Goal: Task Accomplishment & Management: Use online tool/utility

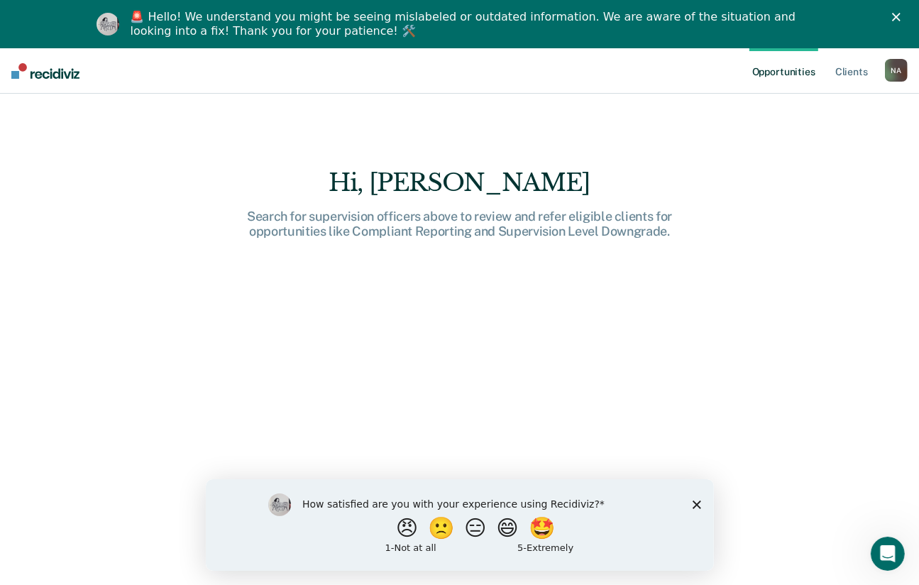
scroll to position [94, 0]
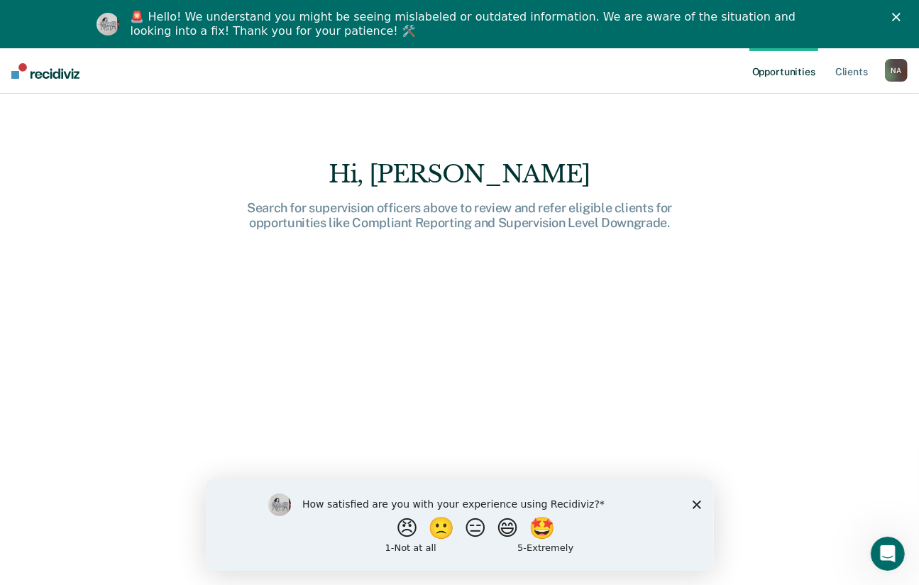
click at [700, 504] on icon "Close survey" at bounding box center [696, 504] width 9 height 9
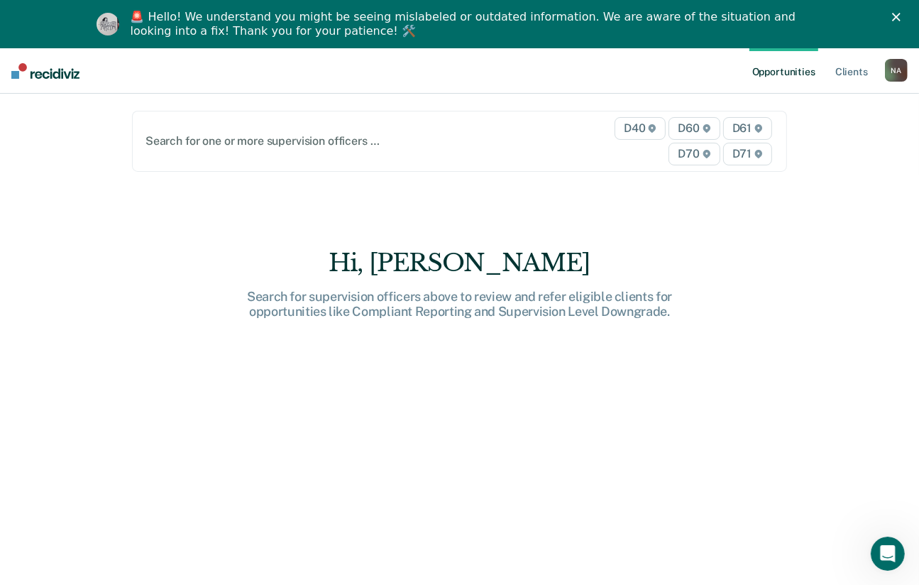
scroll to position [0, 0]
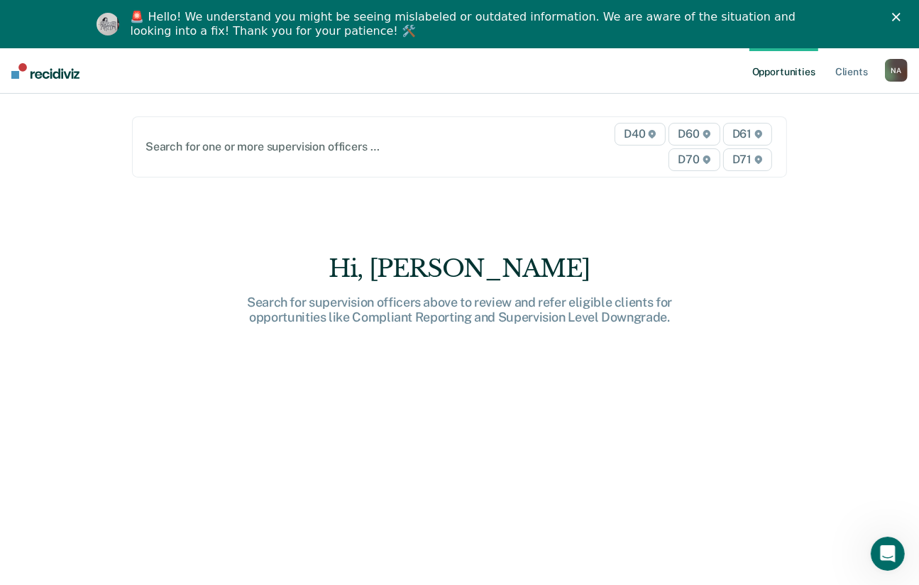
click at [909, 9] on div "🚨 Hello! We understand you might be seeing mislabeled or outdated information. …" at bounding box center [459, 24] width 919 height 37
click at [901, 13] on icon "Close" at bounding box center [896, 17] width 9 height 9
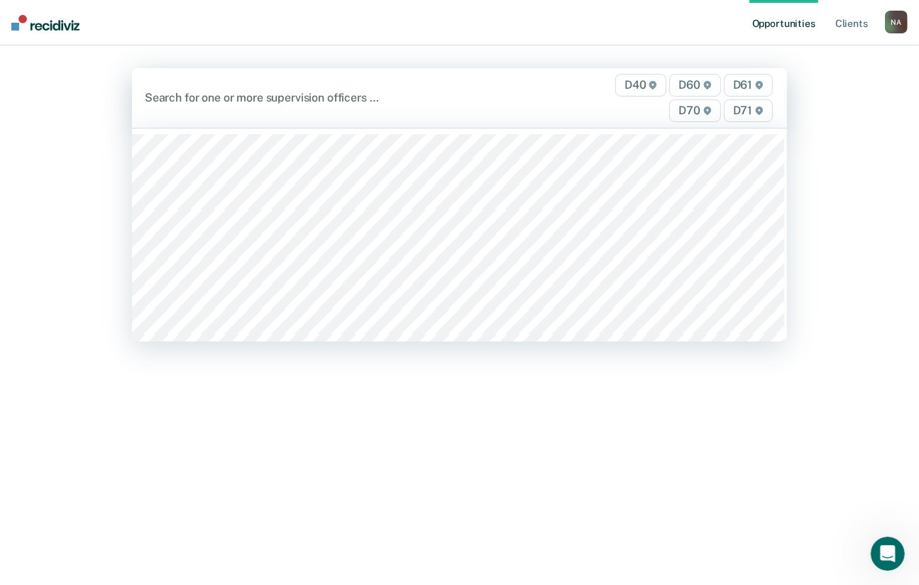
click at [703, 109] on span "D70" at bounding box center [694, 110] width 51 height 23
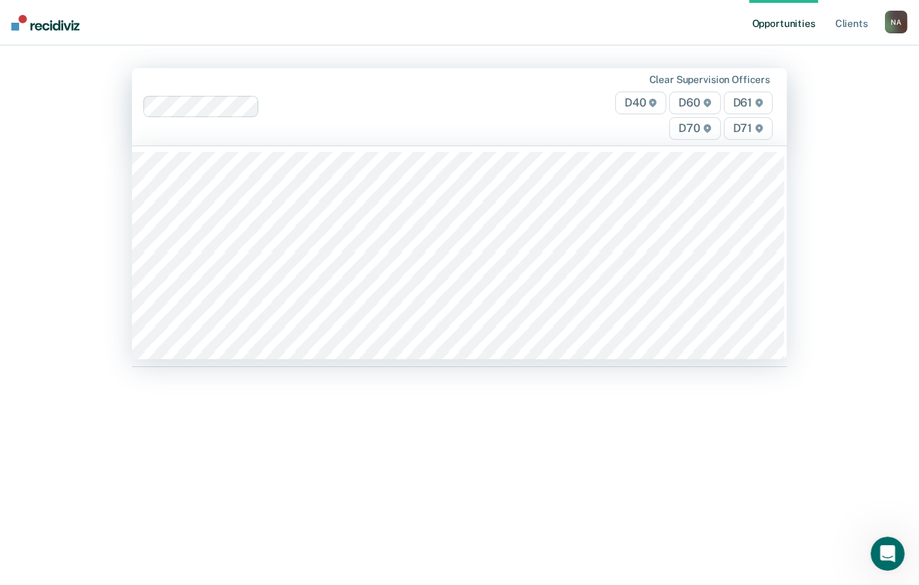
click at [696, 126] on span "D70" at bounding box center [694, 128] width 51 height 23
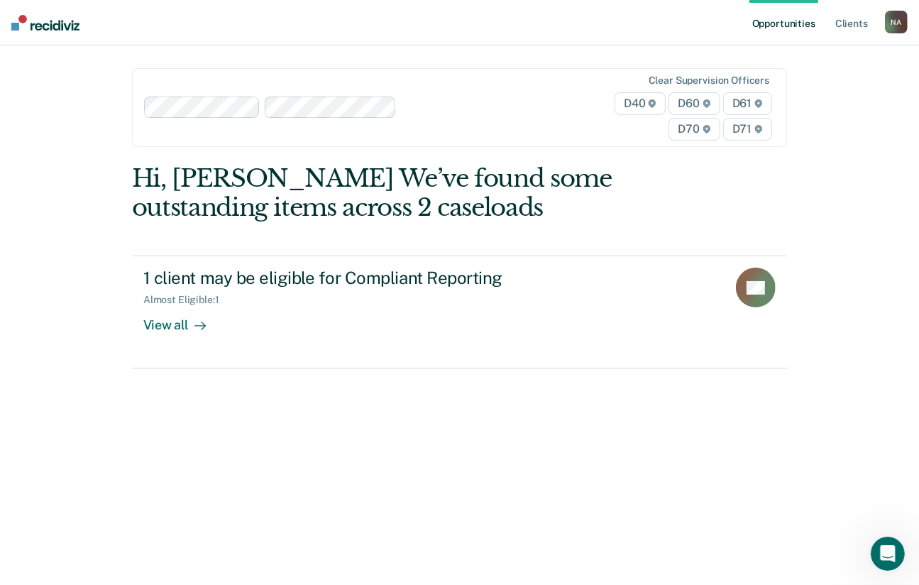
click at [698, 136] on span "D70" at bounding box center [694, 129] width 51 height 23
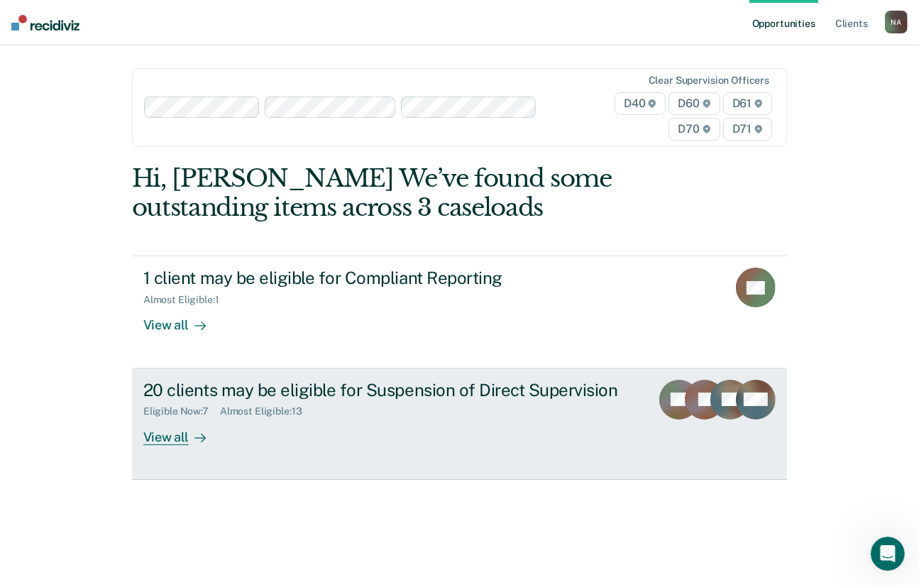
scroll to position [4, 0]
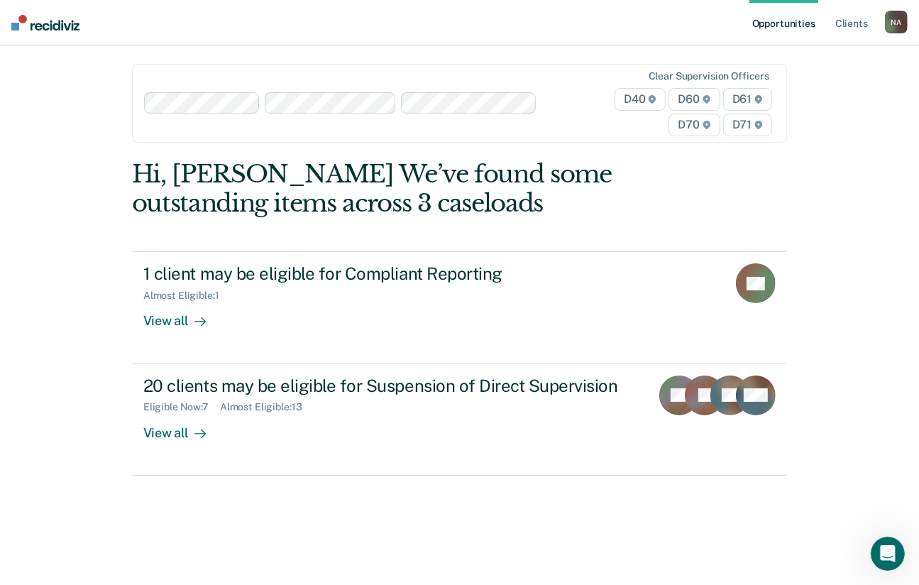
click at [700, 119] on span "D70" at bounding box center [694, 125] width 51 height 23
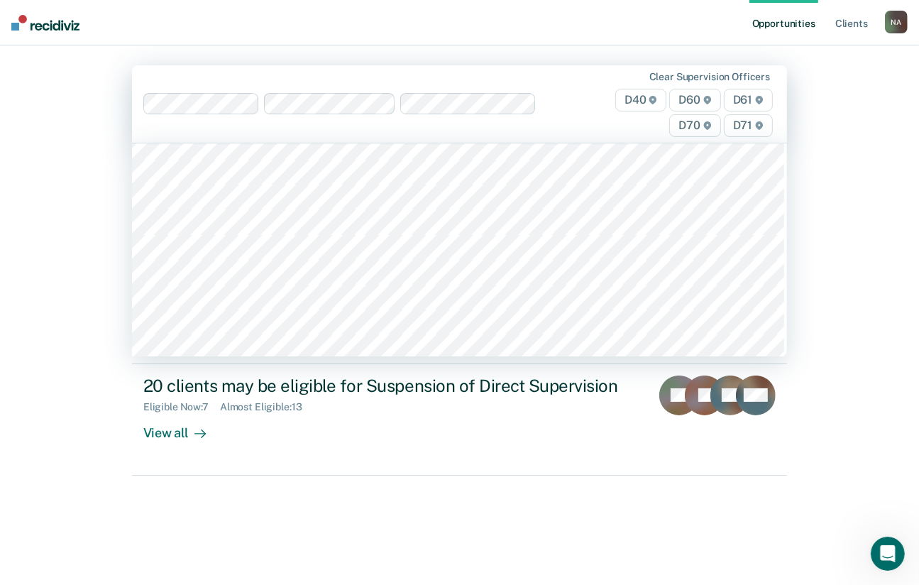
scroll to position [0, 0]
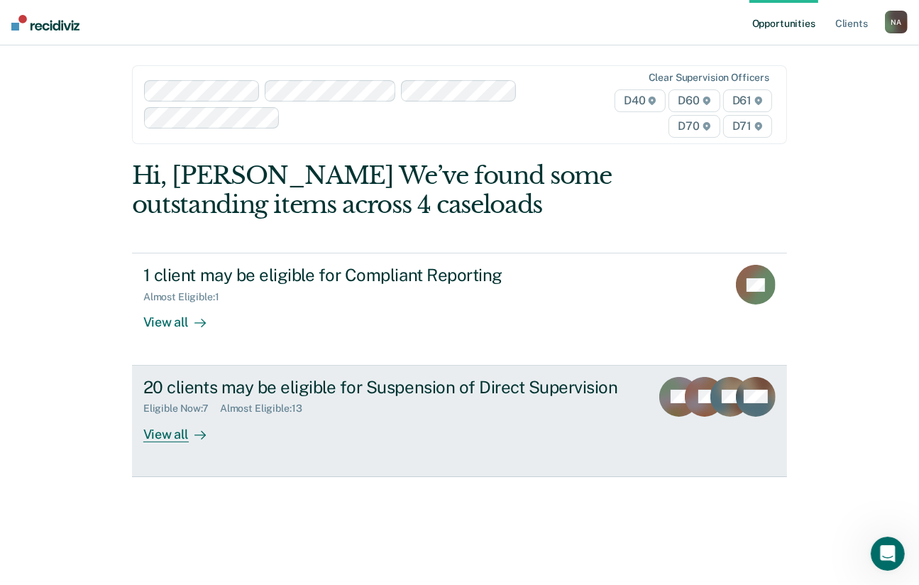
click at [346, 388] on div "20 clients may be eligible for Suspension of Direct Supervision" at bounding box center [391, 387] width 496 height 21
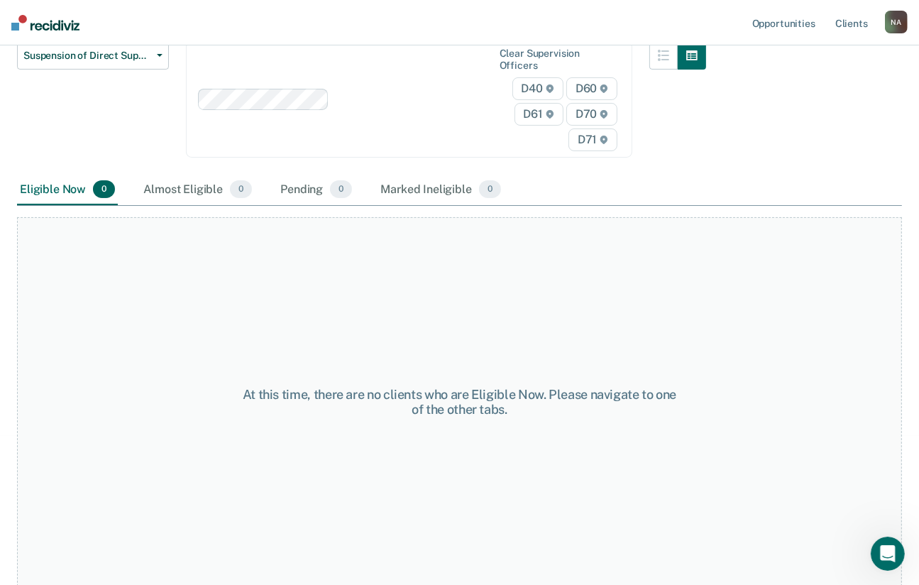
scroll to position [115, 0]
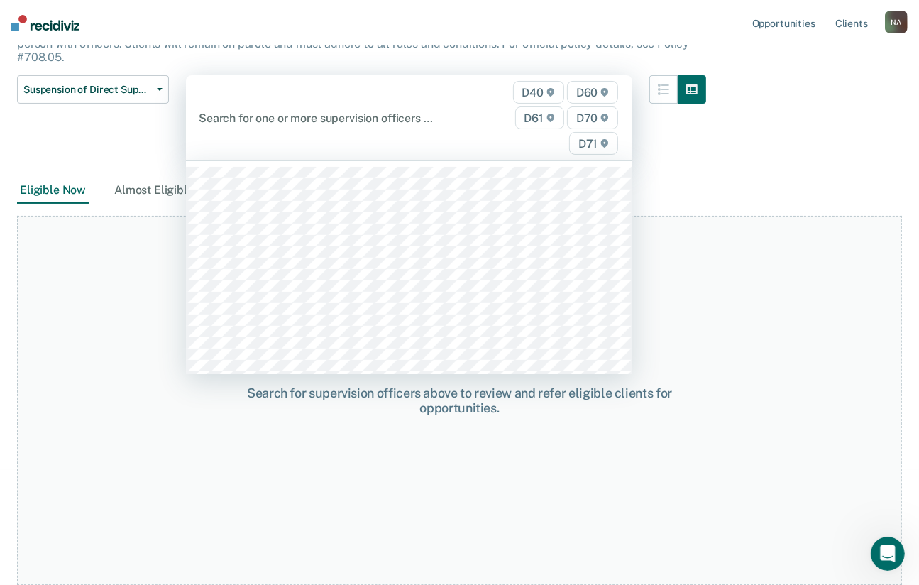
click at [602, 84] on span "D60" at bounding box center [592, 92] width 51 height 23
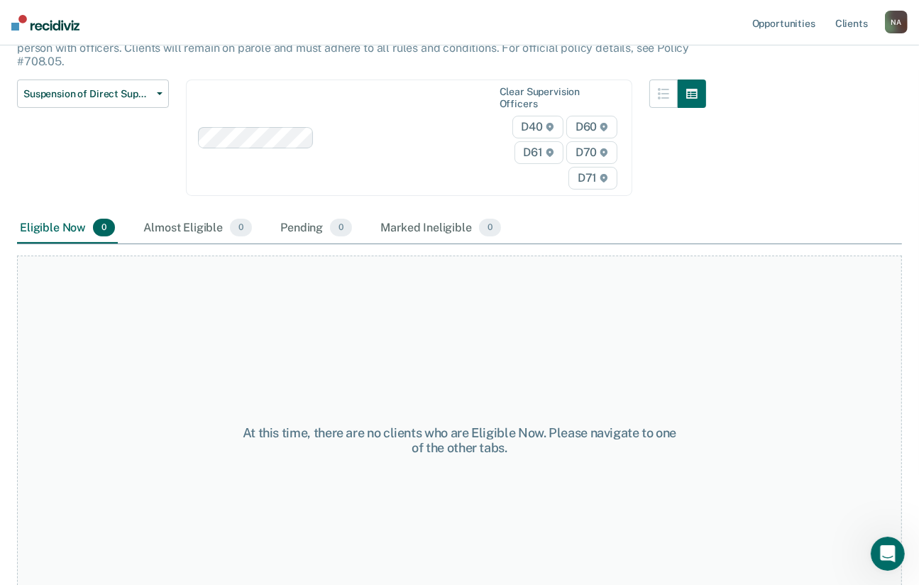
scroll to position [78, 0]
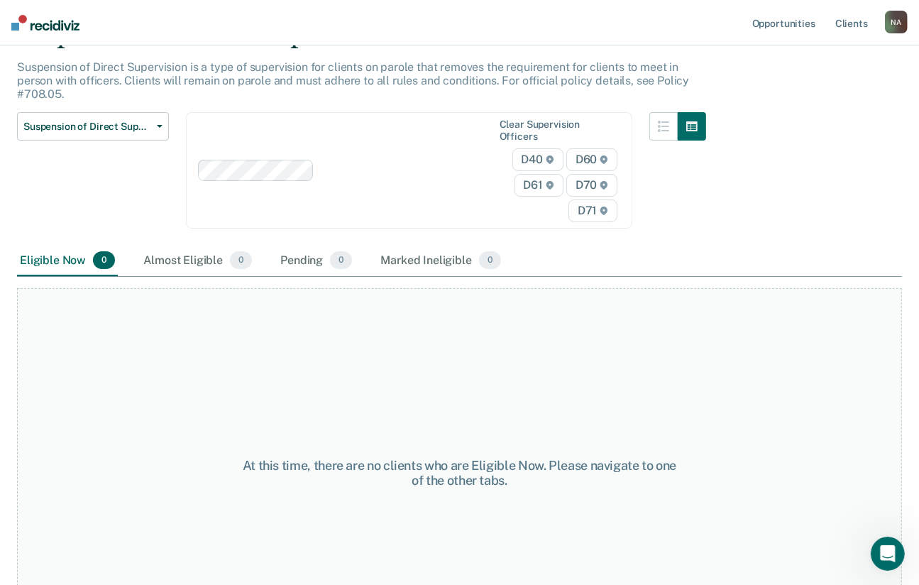
click at [605, 153] on span "D60" at bounding box center [591, 159] width 51 height 23
click at [595, 156] on span "D60" at bounding box center [591, 159] width 51 height 23
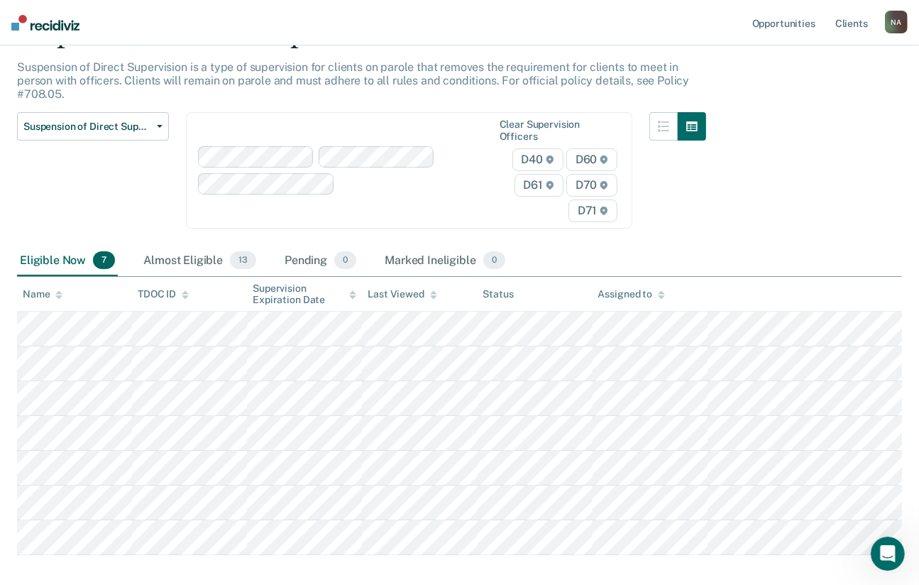
click at [608, 158] on icon at bounding box center [603, 159] width 7 height 9
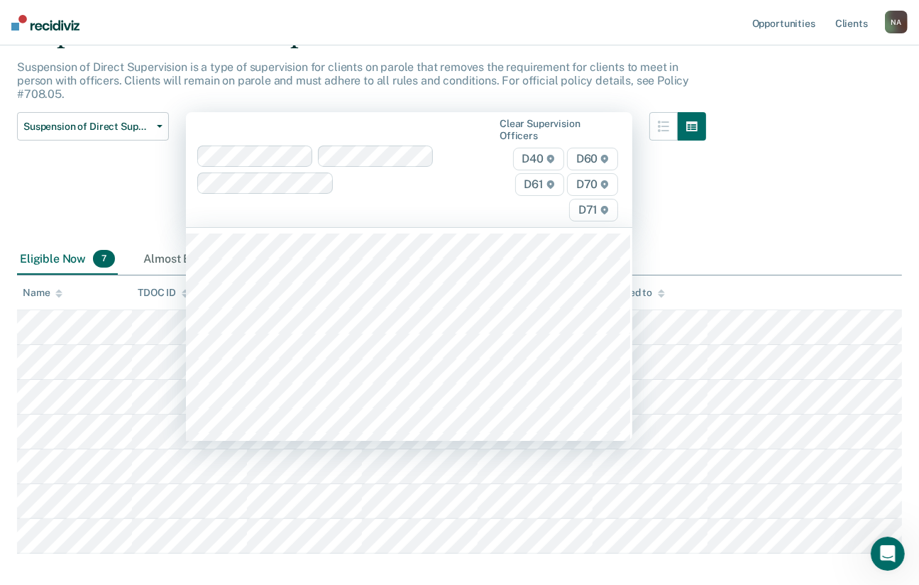
click at [554, 181] on span "D61" at bounding box center [539, 184] width 49 height 23
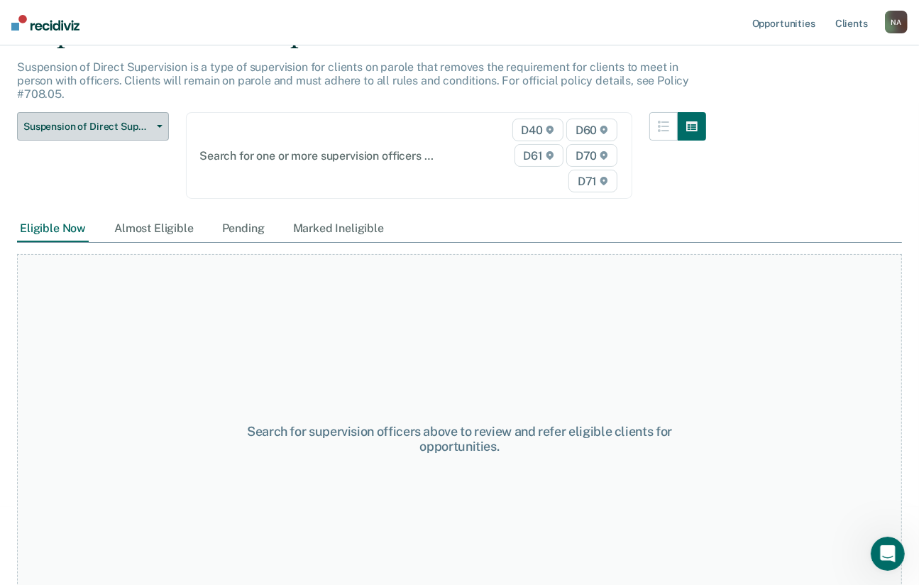
click at [159, 125] on icon "button" at bounding box center [160, 126] width 6 height 3
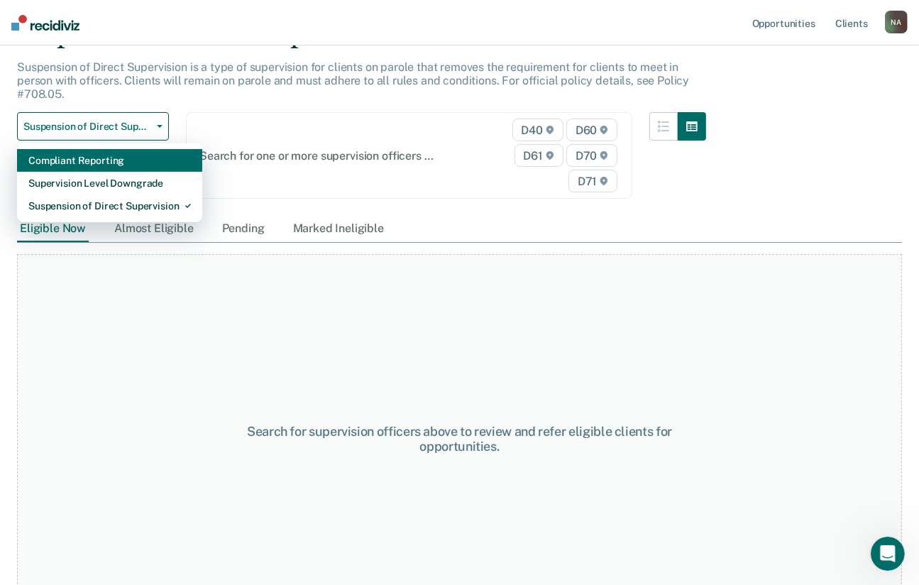
click at [141, 161] on div "Compliant Reporting" at bounding box center [109, 160] width 163 height 23
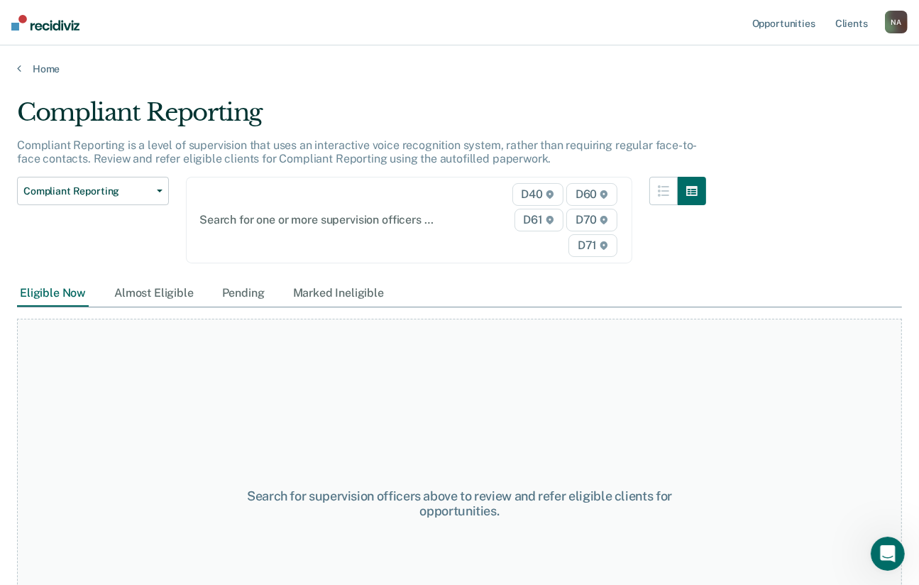
click at [600, 220] on span "D70" at bounding box center [591, 220] width 51 height 23
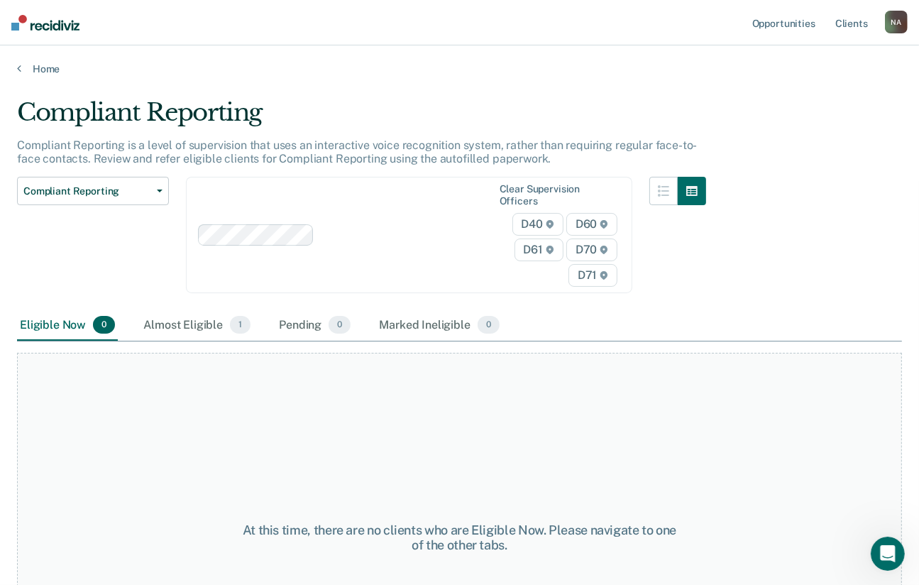
click at [602, 248] on span "D70" at bounding box center [591, 249] width 51 height 23
click at [616, 214] on span "D60" at bounding box center [591, 224] width 51 height 23
click at [608, 221] on icon at bounding box center [603, 224] width 7 height 9
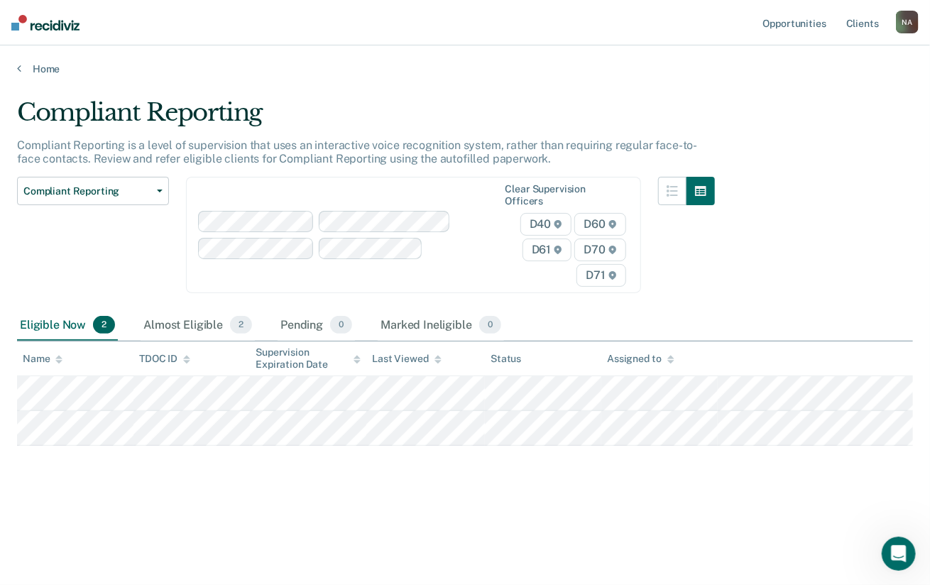
click at [608, 247] on span "D70" at bounding box center [599, 249] width 51 height 23
click at [610, 248] on icon at bounding box center [611, 250] width 7 height 9
click at [602, 246] on span "D70" at bounding box center [599, 249] width 51 height 23
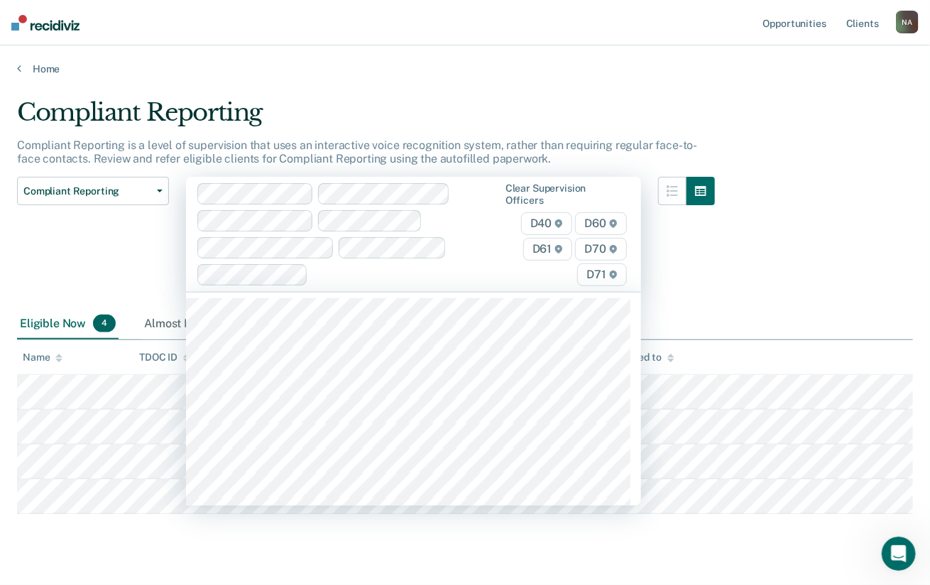
click at [591, 245] on span "D70" at bounding box center [600, 249] width 51 height 23
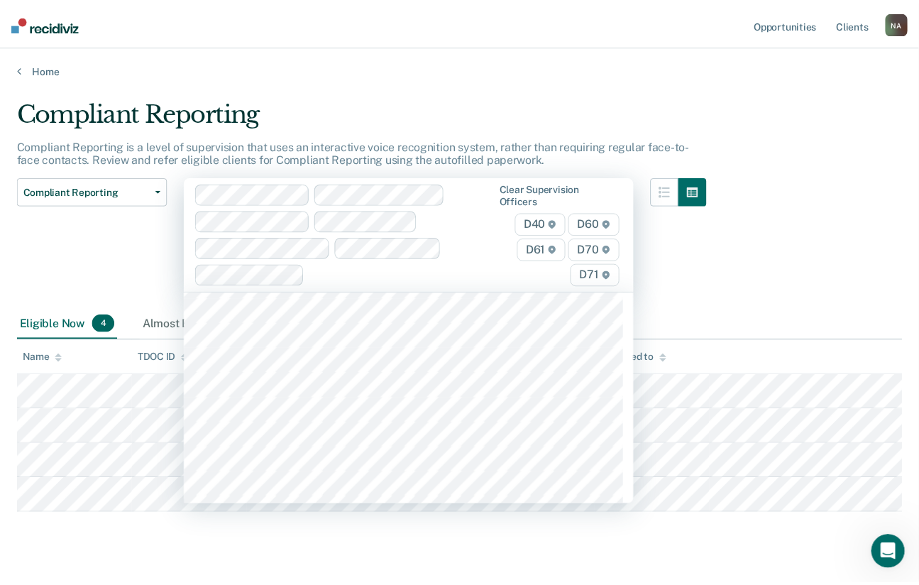
scroll to position [2910, 0]
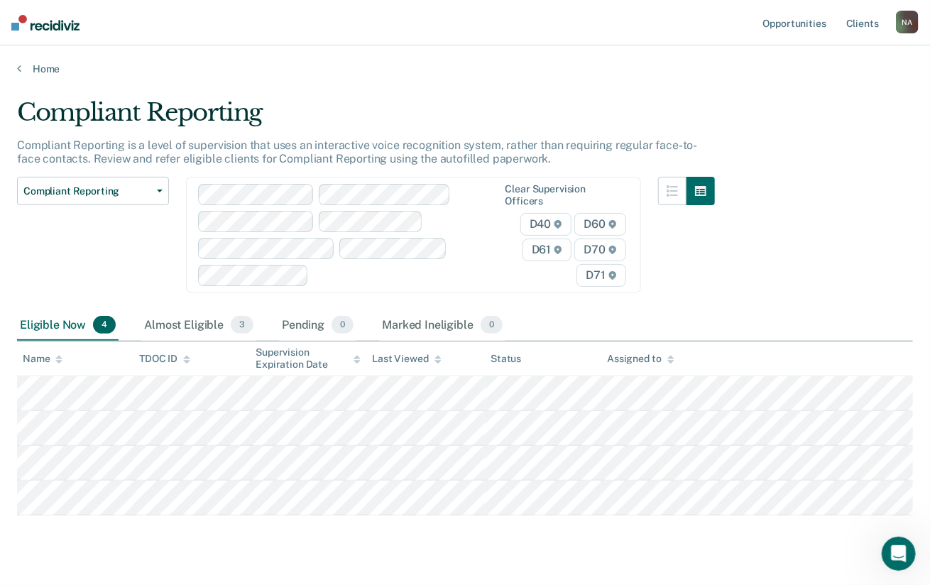
click at [600, 248] on span "D70" at bounding box center [599, 249] width 51 height 23
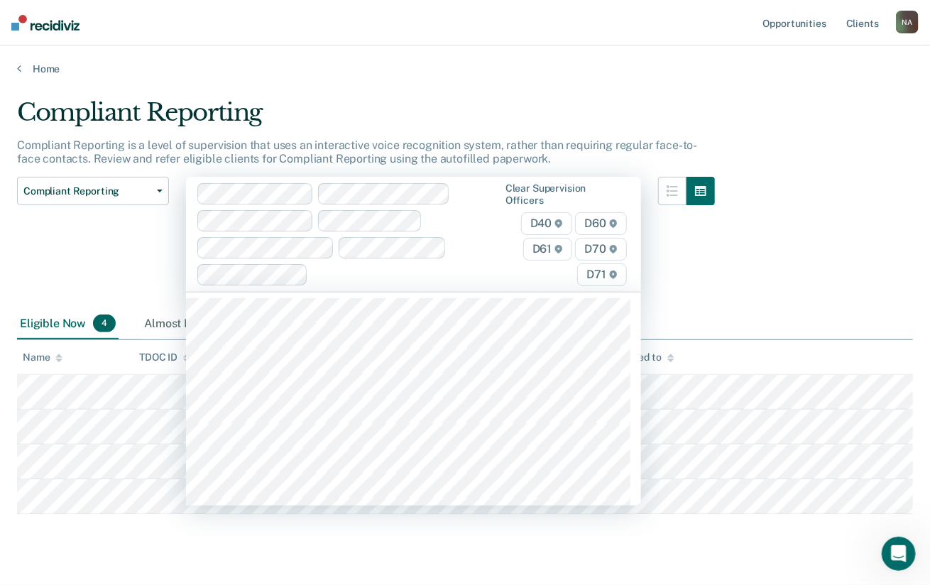
click at [600, 248] on span "D70" at bounding box center [600, 249] width 51 height 23
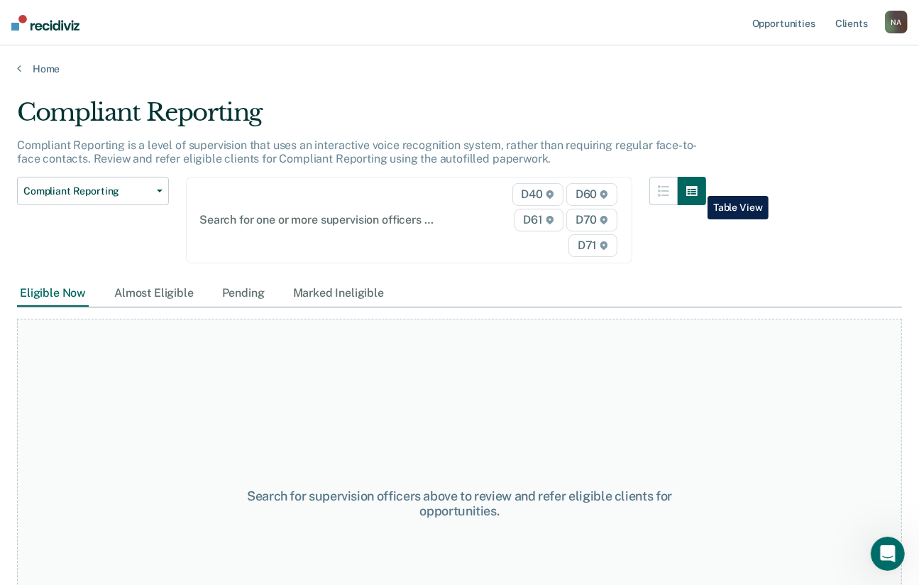
click at [697, 186] on icon "button" at bounding box center [691, 191] width 11 height 10
click at [698, 187] on icon "button" at bounding box center [691, 191] width 11 height 10
click at [669, 185] on icon "button" at bounding box center [663, 190] width 11 height 11
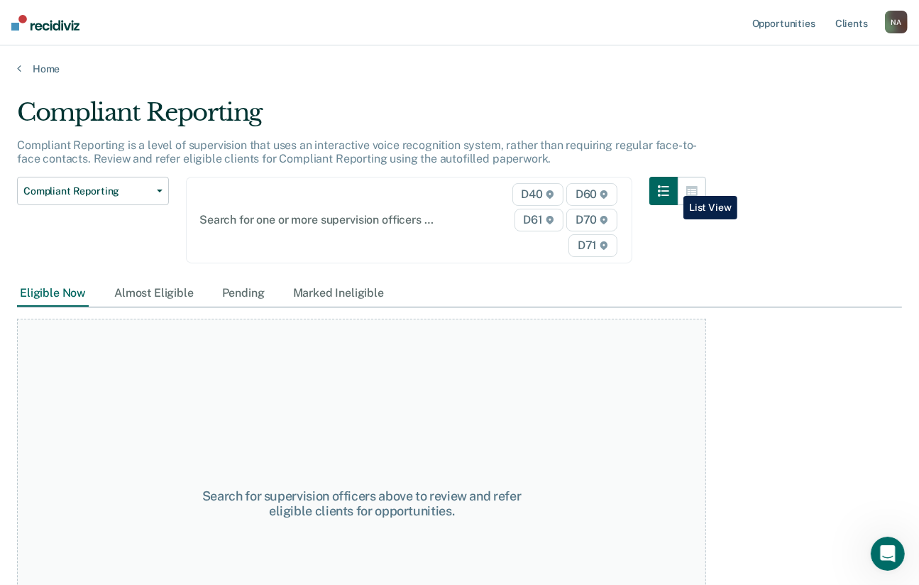
scroll to position [71, 0]
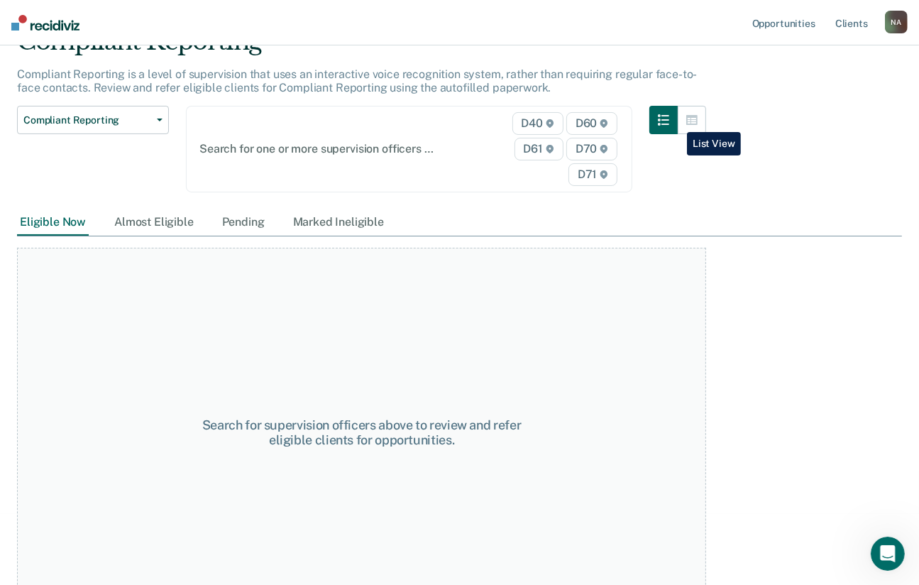
click at [669, 121] on icon "button" at bounding box center [663, 119] width 11 height 11
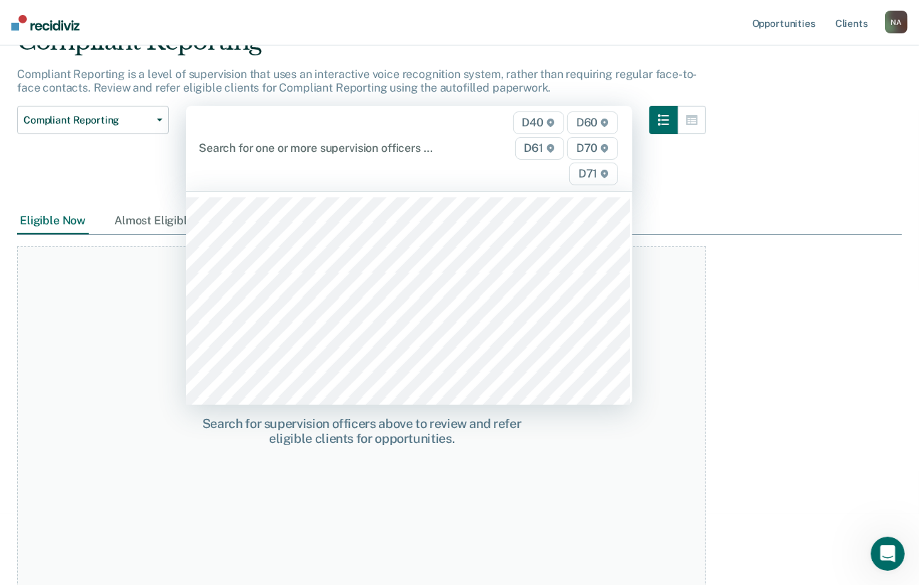
click at [603, 172] on span "D71" at bounding box center [593, 174] width 49 height 23
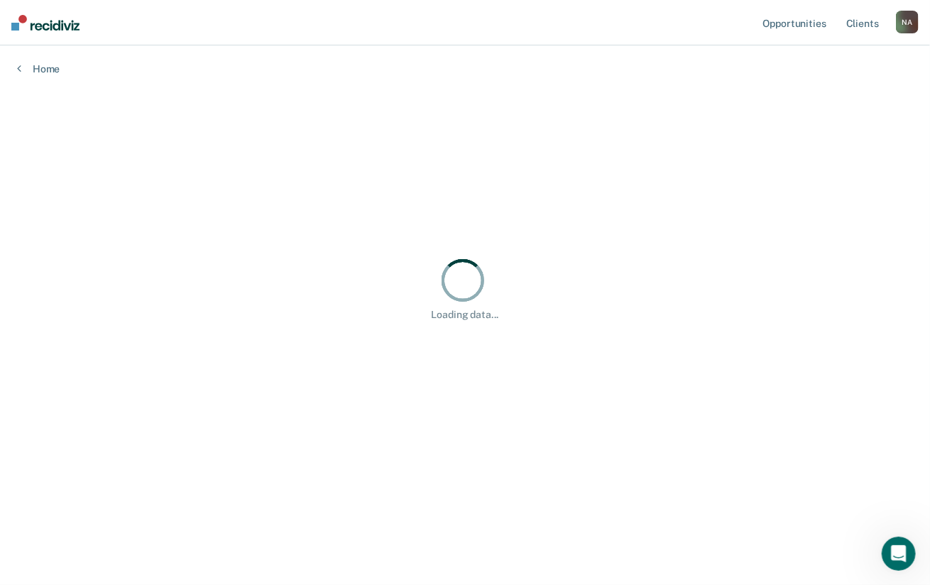
scroll to position [369, 885]
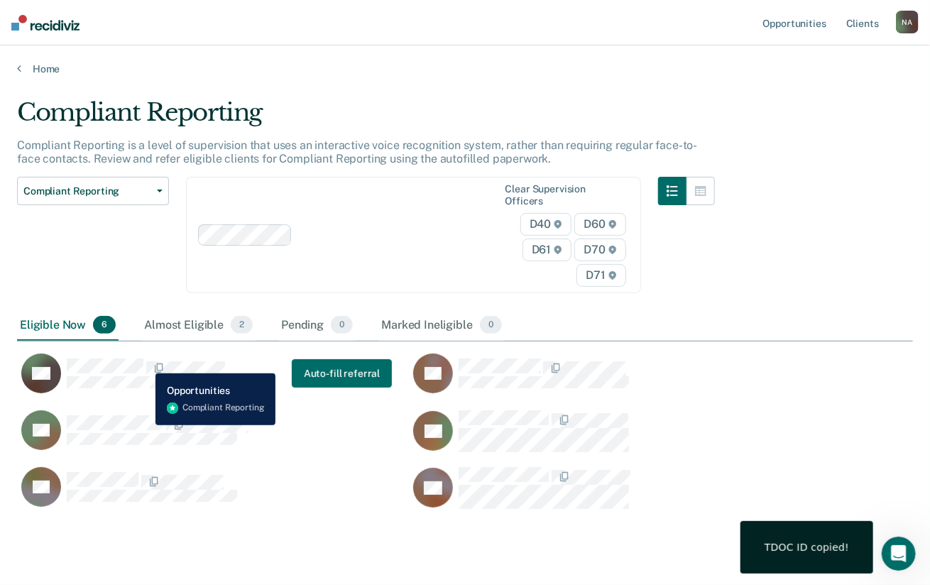
click at [145, 363] on span "CaseloadOpportunityCell-00618472" at bounding box center [144, 368] width 3 height 15
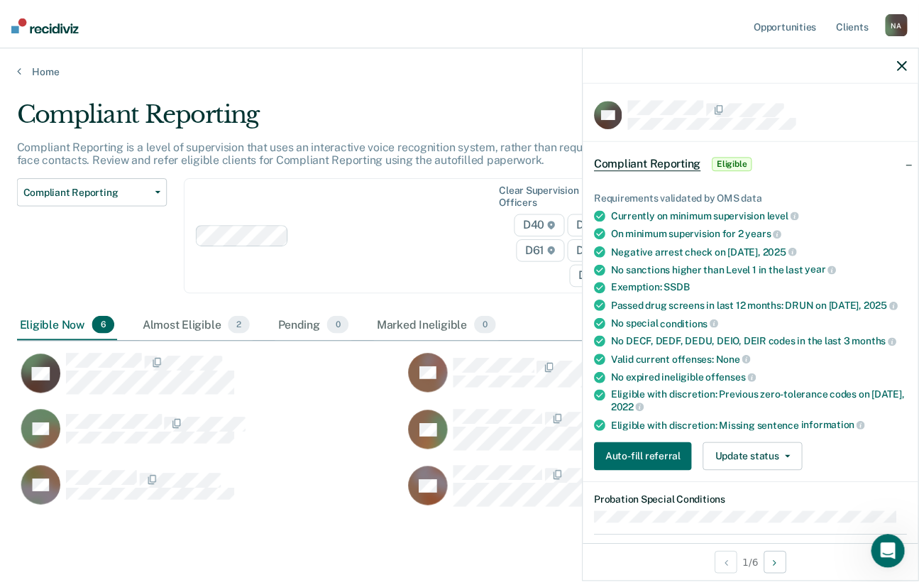
scroll to position [71, 0]
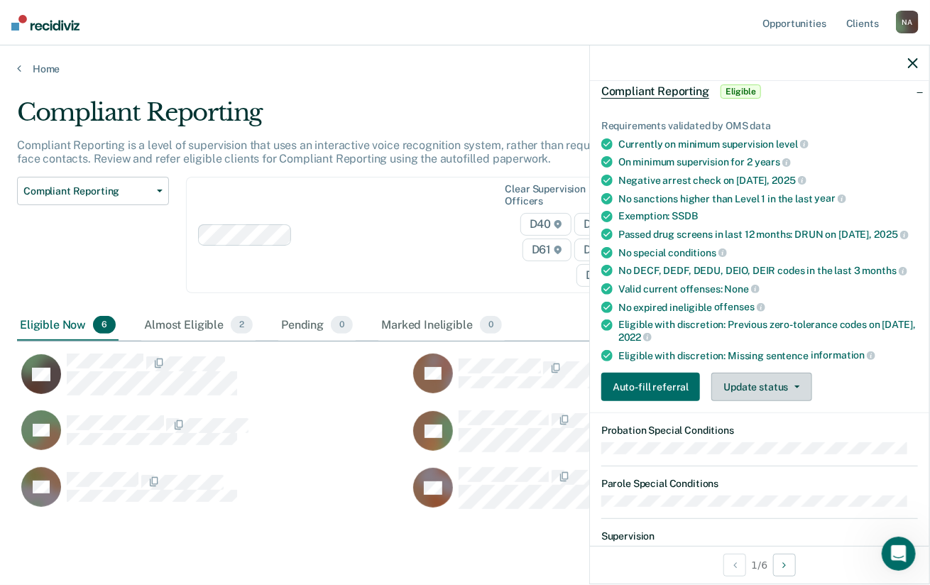
click at [750, 378] on button "Update status" at bounding box center [761, 387] width 100 height 28
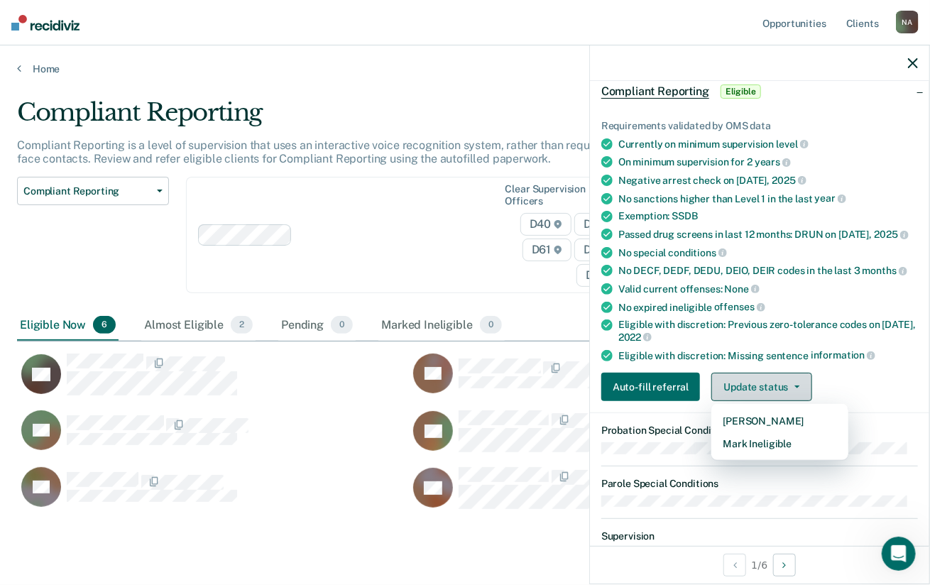
click at [749, 378] on button "Update status" at bounding box center [761, 387] width 100 height 28
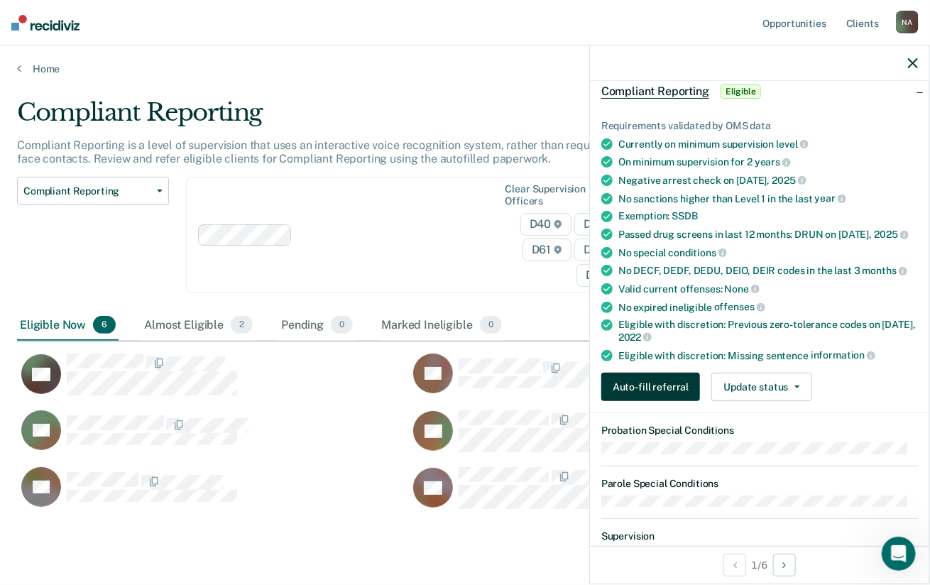
click at [654, 377] on button "Auto-fill referral" at bounding box center [650, 387] width 99 height 28
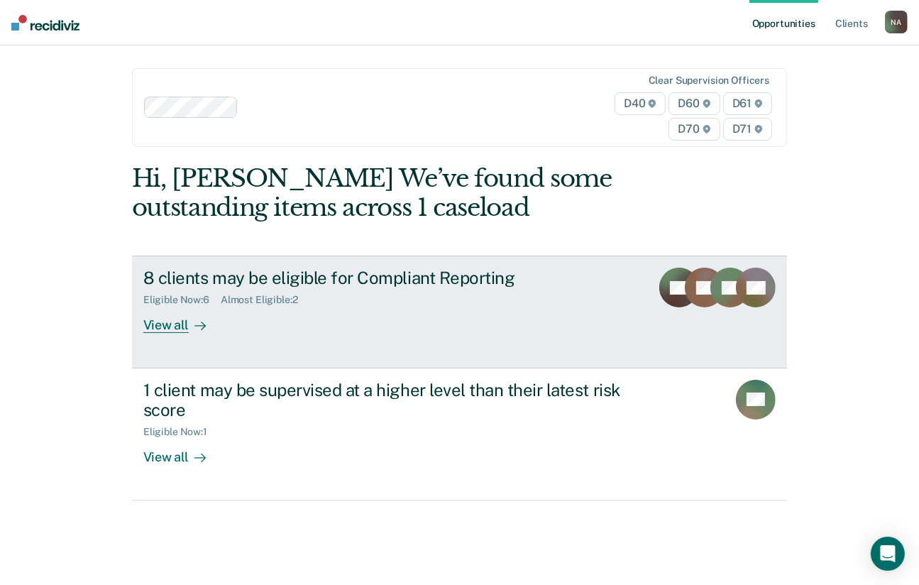
click at [196, 324] on icon at bounding box center [199, 325] width 11 height 11
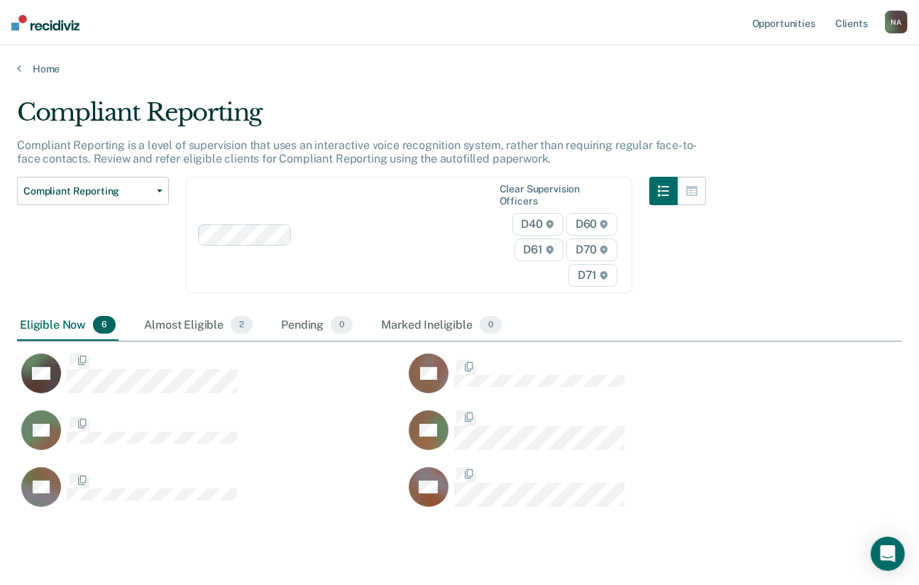
scroll to position [409, 874]
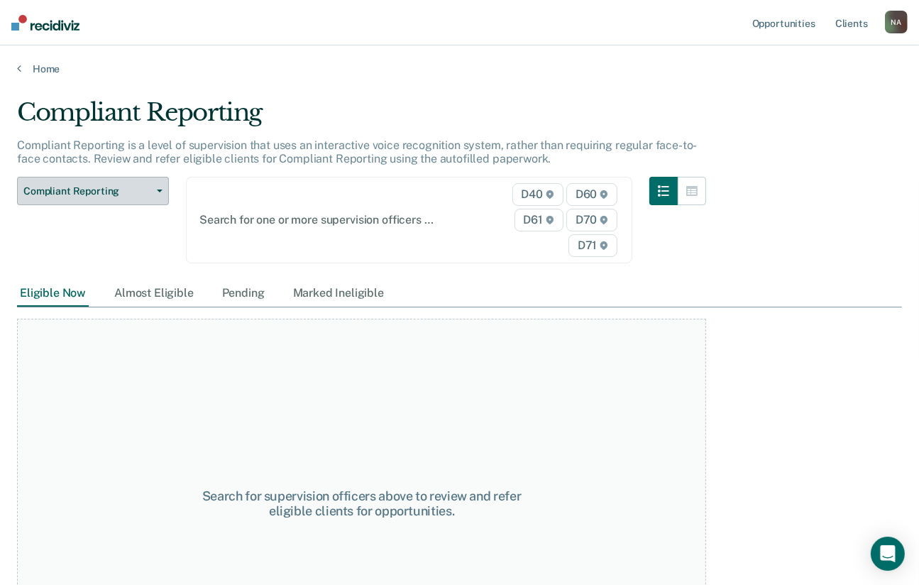
click at [155, 194] on button "Compliant Reporting" at bounding box center [93, 191] width 152 height 28
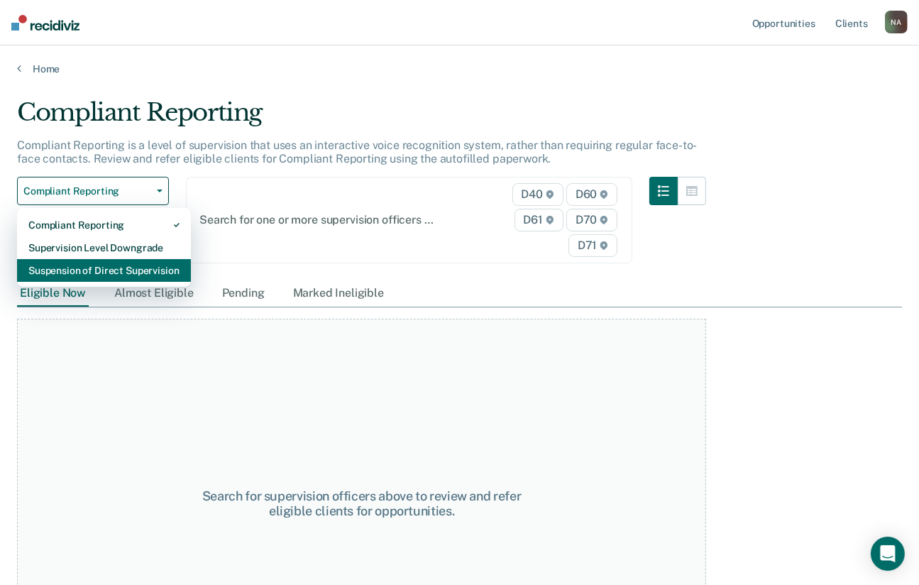
click at [159, 273] on div "Suspension of Direct Supervision" at bounding box center [103, 270] width 151 height 23
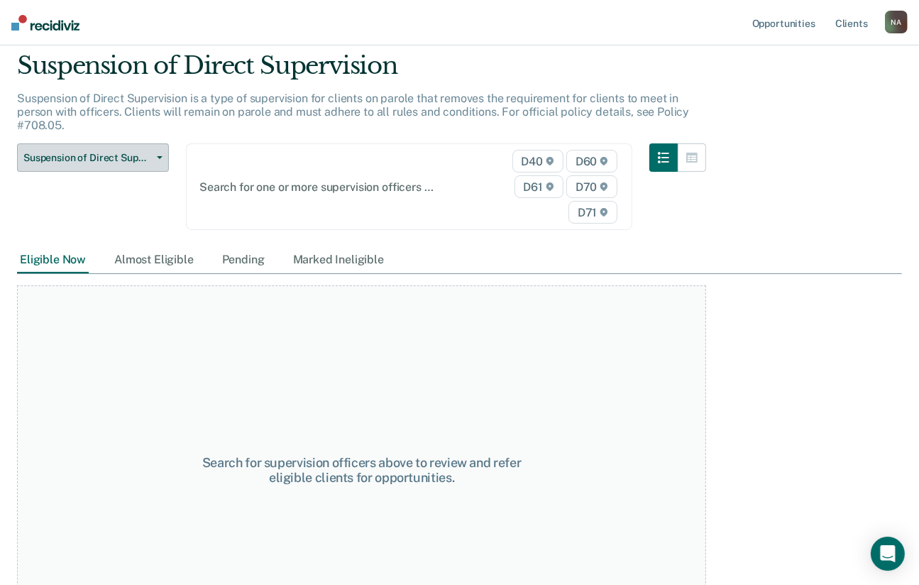
scroll to position [71, 0]
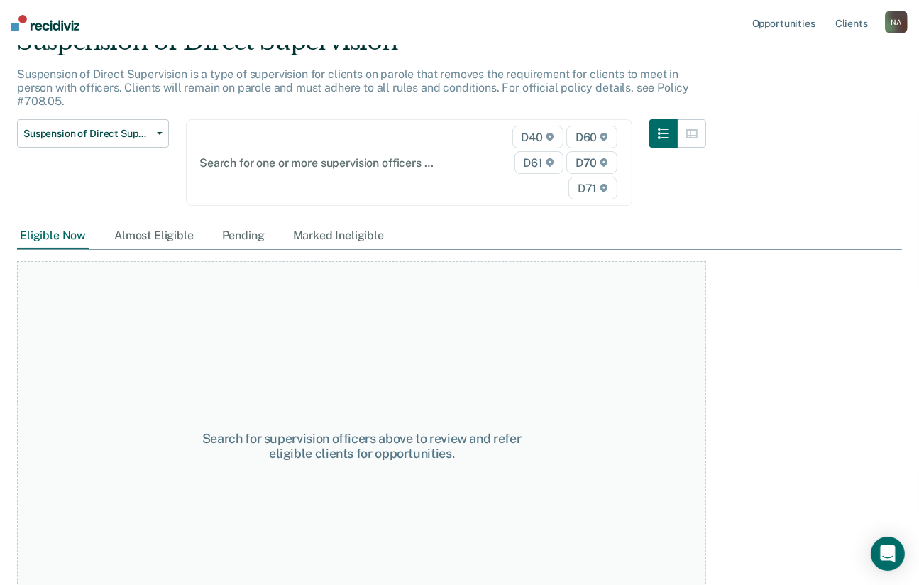
click at [599, 137] on span "D60" at bounding box center [591, 137] width 51 height 23
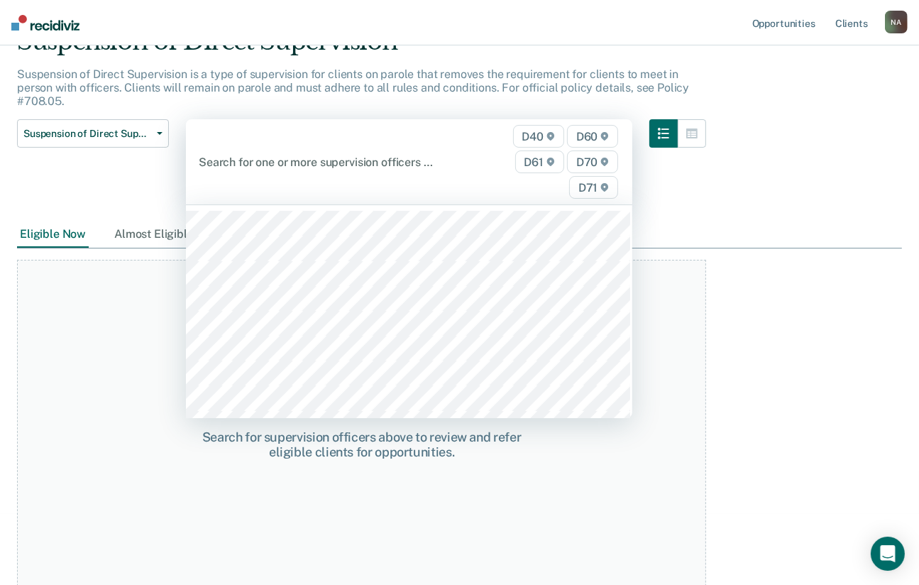
click at [592, 136] on span "D60" at bounding box center [592, 136] width 51 height 23
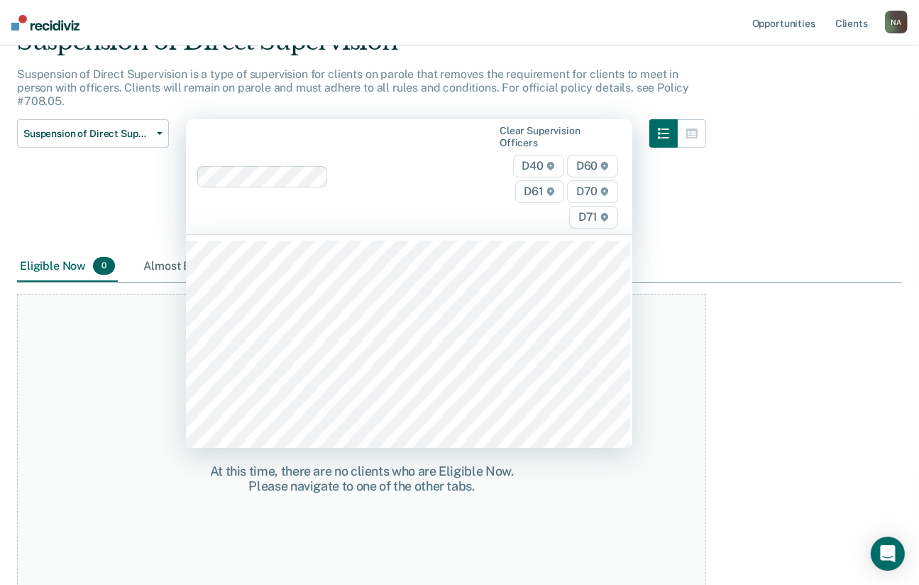
click at [595, 158] on span "D60" at bounding box center [592, 166] width 51 height 23
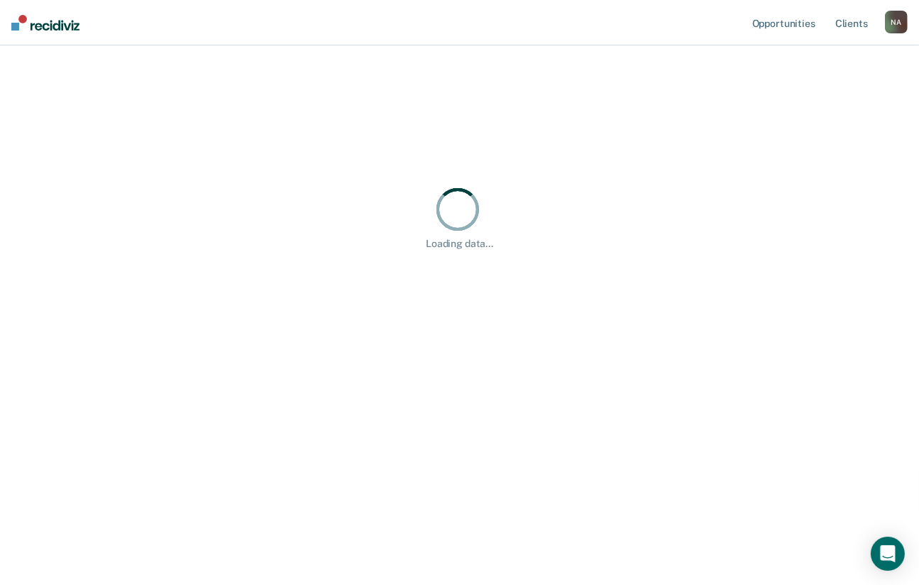
scroll to position [0, 0]
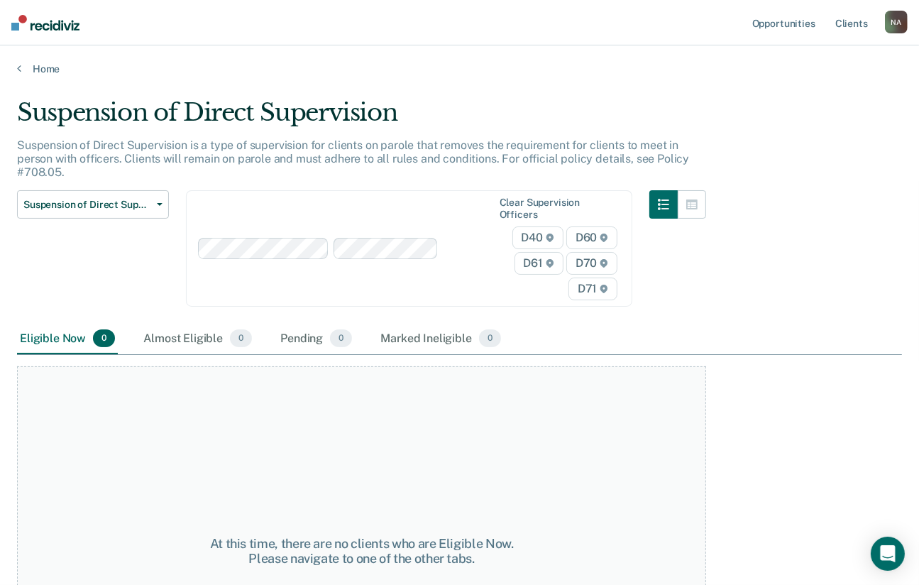
drag, startPoint x: 548, startPoint y: 232, endPoint x: 518, endPoint y: 232, distance: 29.8
click at [518, 232] on div "D40 D60 D61 D70 D71" at bounding box center [557, 263] width 127 height 74
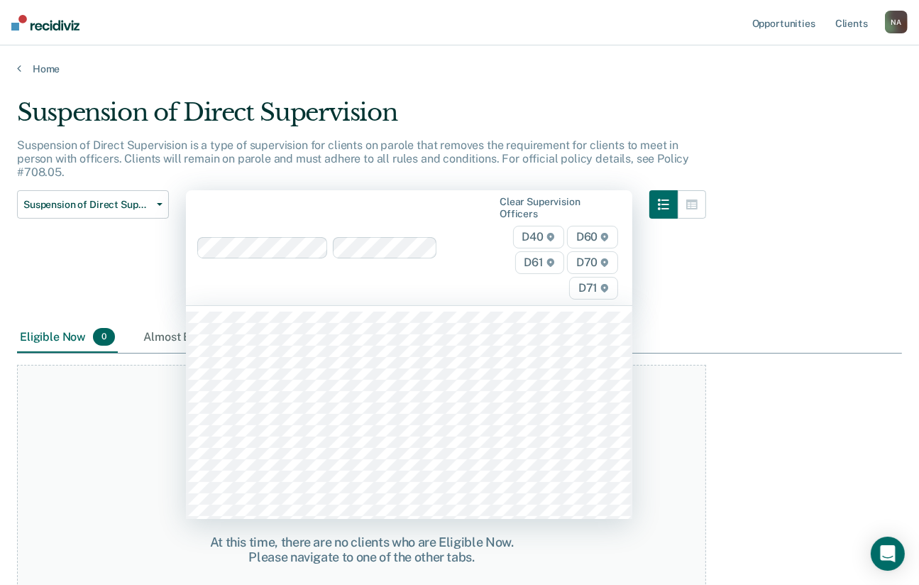
click at [539, 232] on span "D40" at bounding box center [538, 237] width 51 height 23
click at [539, 231] on span "D40" at bounding box center [538, 237] width 51 height 23
click at [608, 232] on span "D60" at bounding box center [592, 237] width 51 height 23
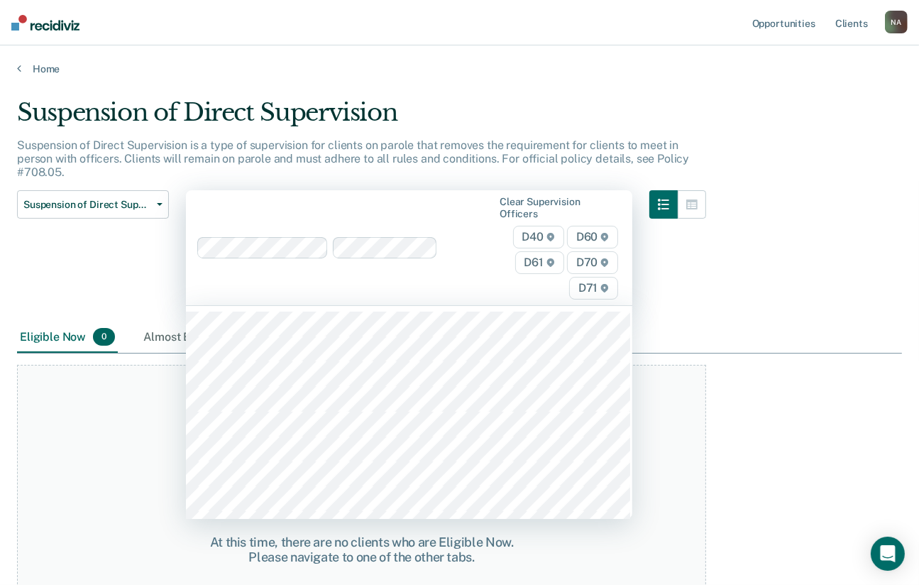
click at [608, 232] on span "D60" at bounding box center [592, 237] width 51 height 23
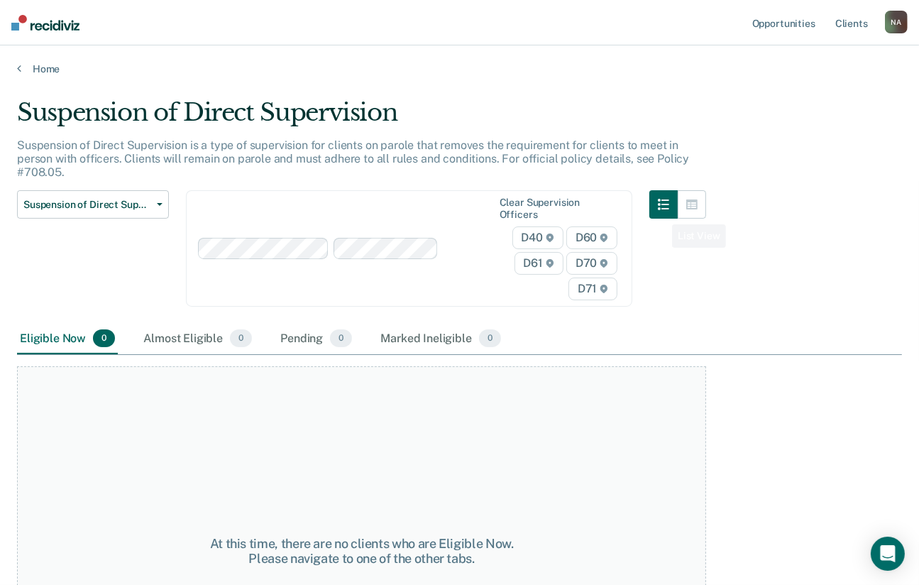
click at [663, 212] on button "button" at bounding box center [663, 204] width 28 height 28
click at [698, 202] on icon "button" at bounding box center [691, 204] width 11 height 11
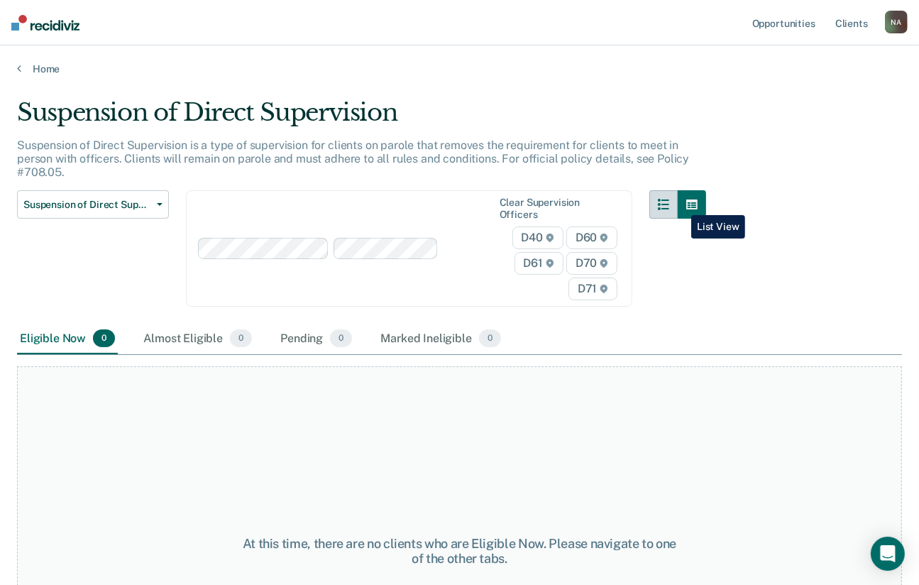
click at [678, 204] on button "button" at bounding box center [663, 204] width 28 height 28
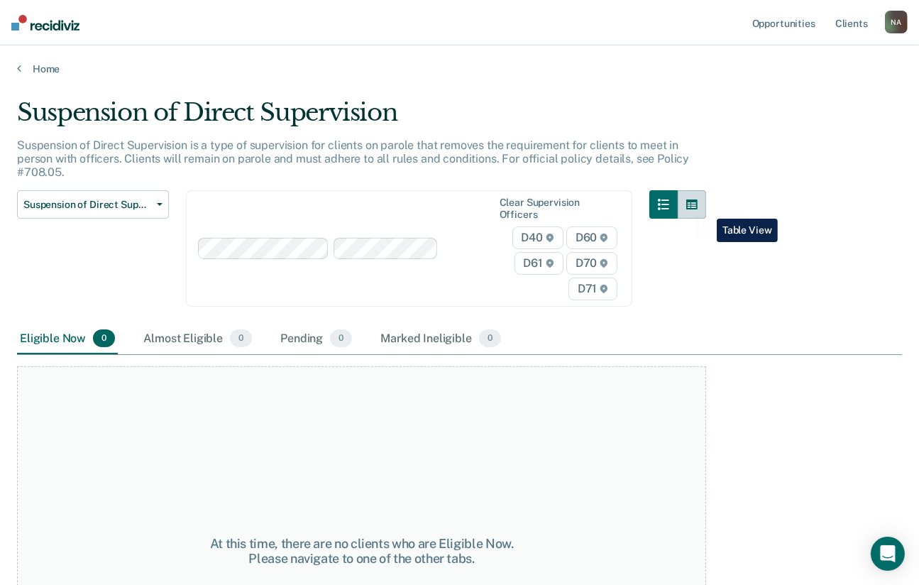
click at [706, 207] on button "button" at bounding box center [692, 204] width 28 height 28
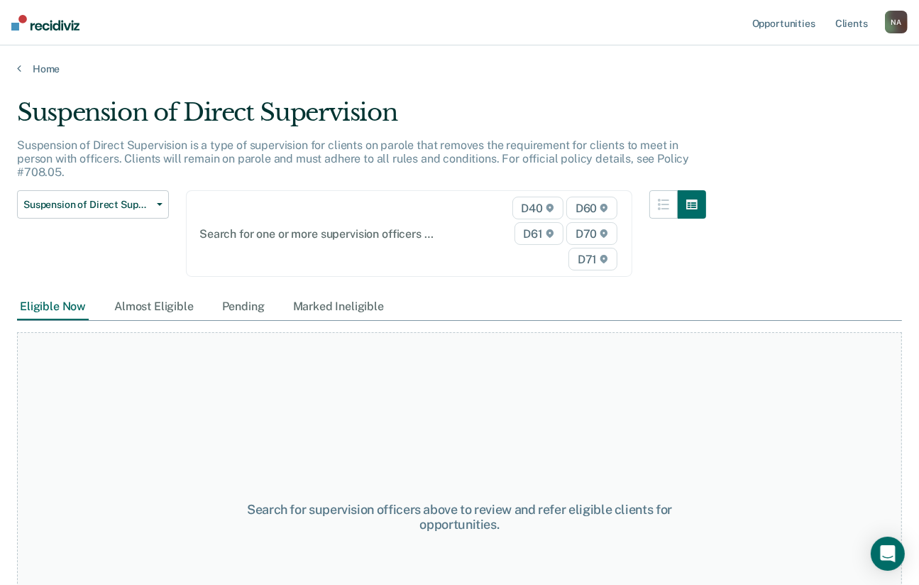
click at [602, 232] on span "D70" at bounding box center [591, 233] width 51 height 23
click at [159, 200] on button "Suspension of Direct Supervision" at bounding box center [93, 204] width 152 height 28
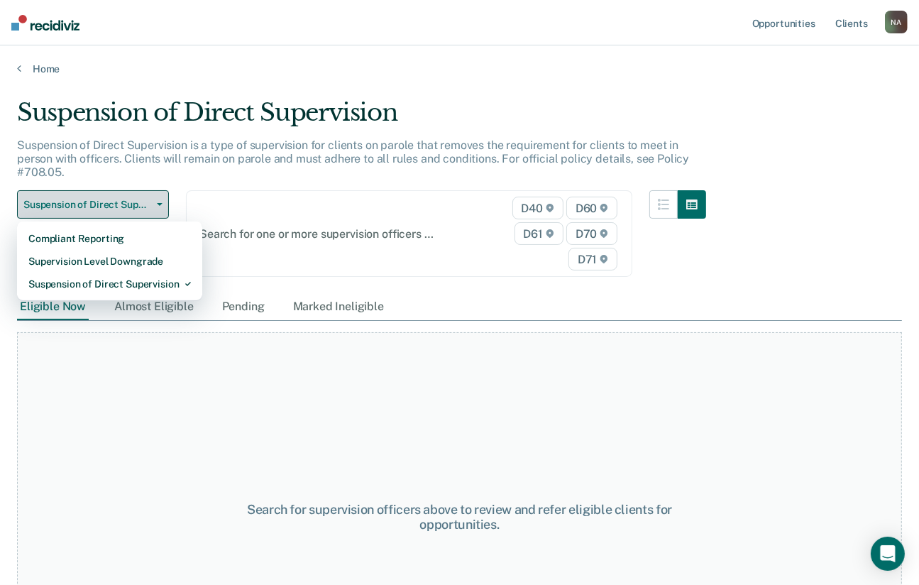
click at [159, 200] on button "Suspension of Direct Supervision" at bounding box center [93, 204] width 152 height 28
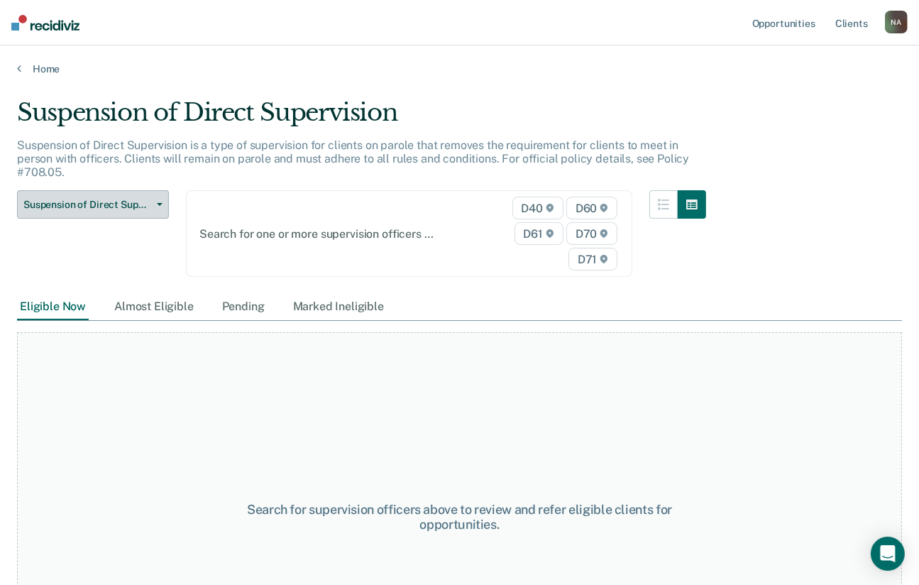
click at [159, 200] on button "Suspension of Direct Supervision" at bounding box center [93, 204] width 152 height 28
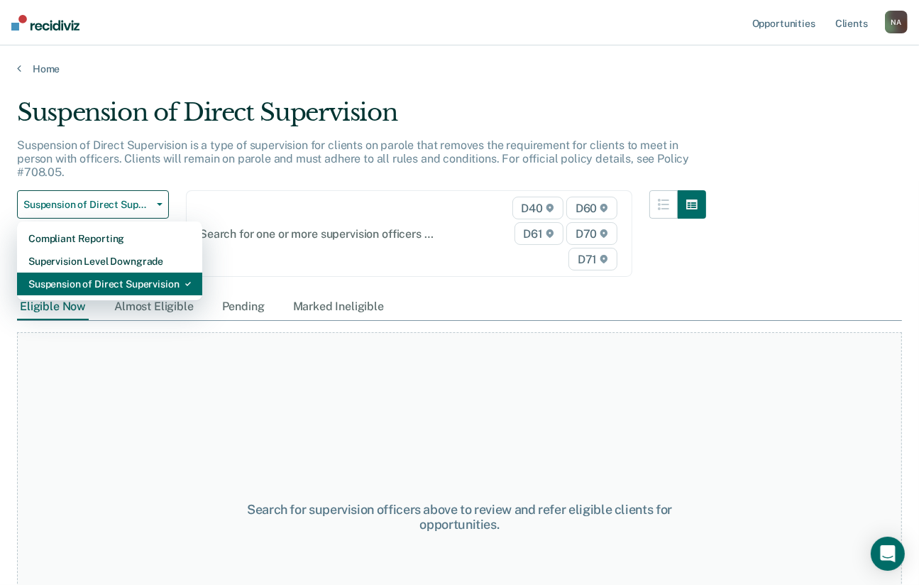
click at [136, 277] on div "Suspension of Direct Supervision" at bounding box center [109, 284] width 163 height 23
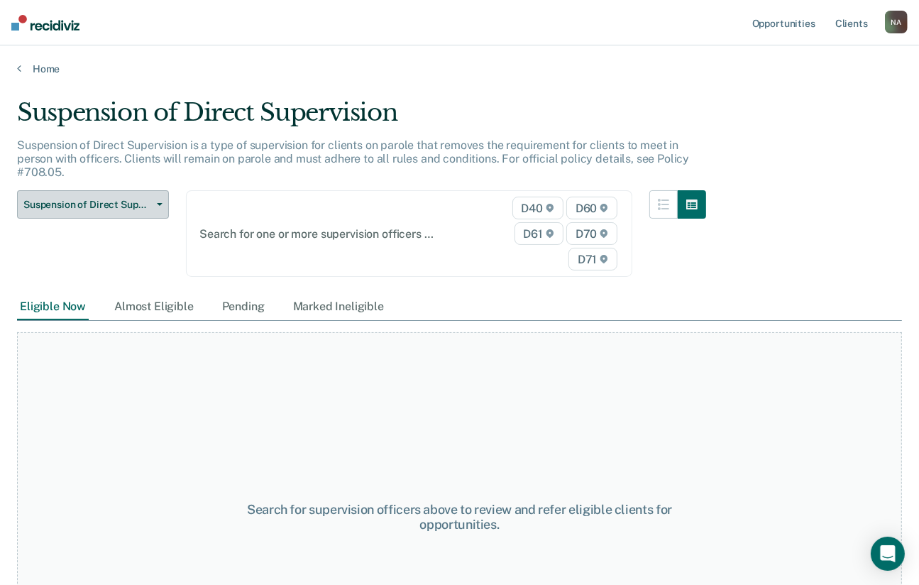
click at [160, 209] on button "Suspension of Direct Supervision" at bounding box center [93, 204] width 152 height 28
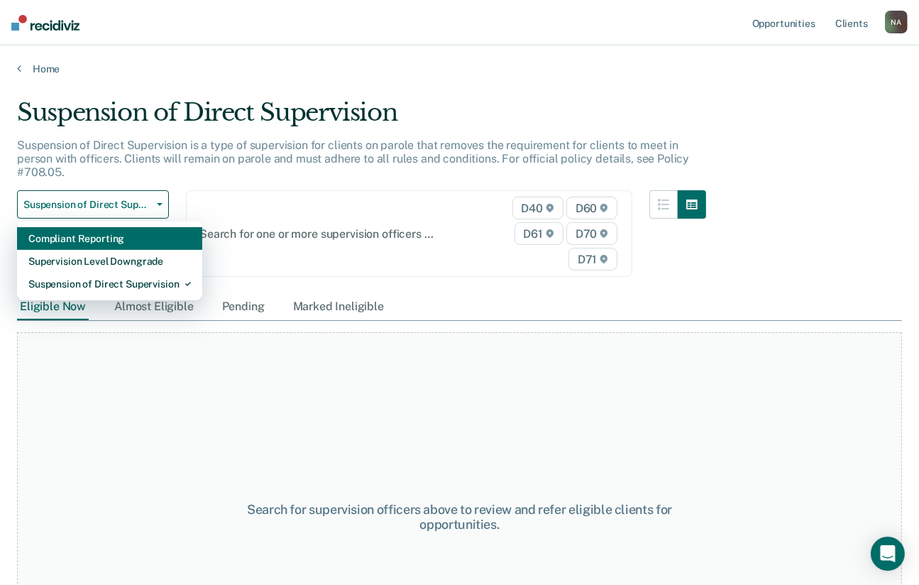
click at [133, 231] on div "Compliant Reporting" at bounding box center [109, 238] width 163 height 23
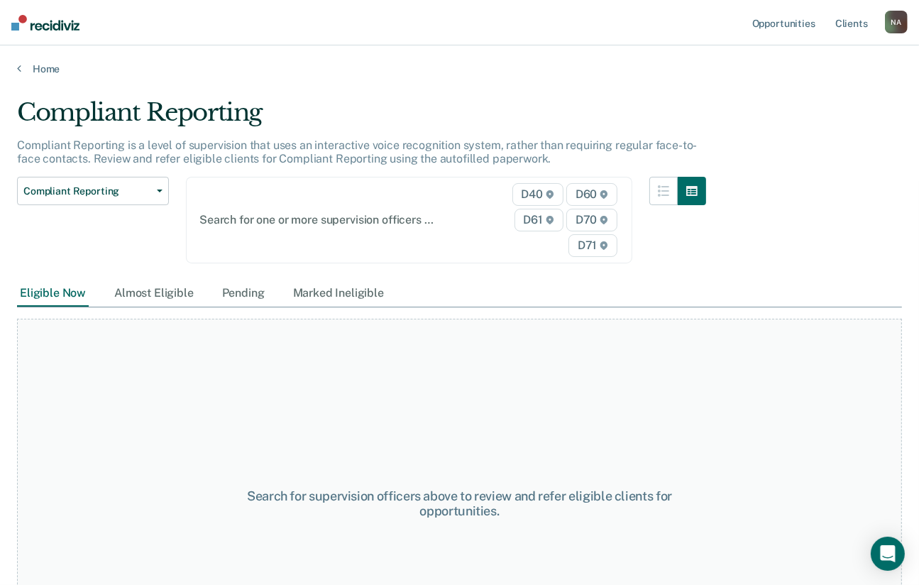
click at [605, 192] on span "D60" at bounding box center [591, 194] width 51 height 23
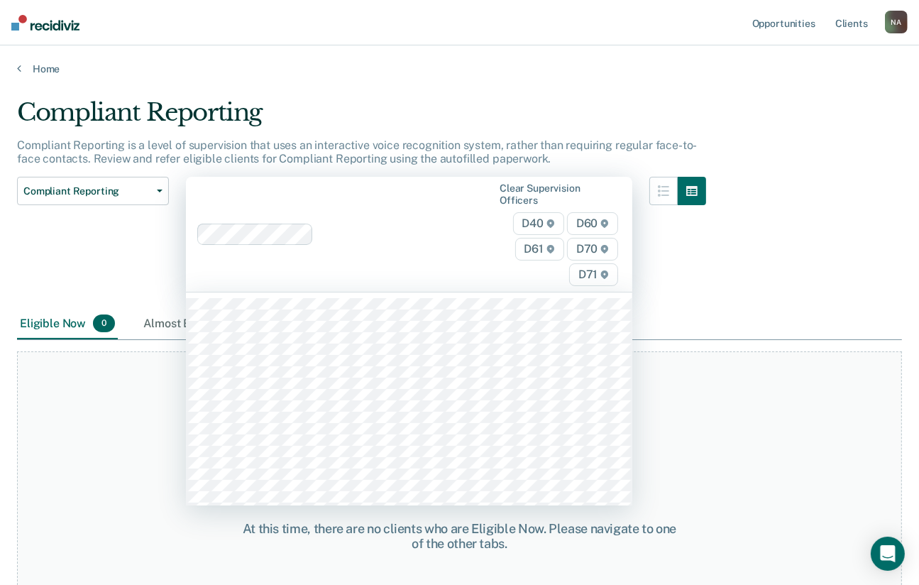
click at [608, 226] on icon at bounding box center [604, 223] width 7 height 9
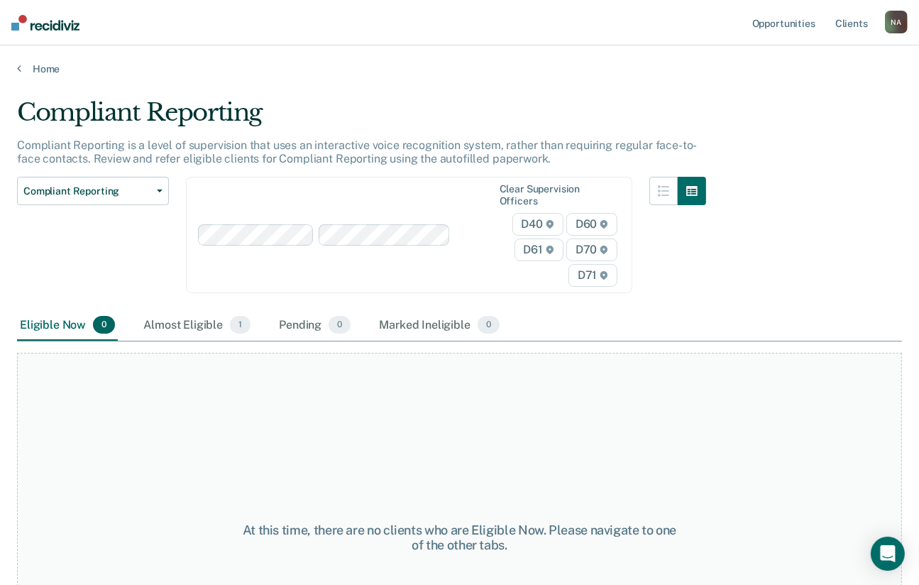
click at [617, 219] on span "D60" at bounding box center [591, 224] width 51 height 23
click at [199, 322] on div "Almost Eligible 1" at bounding box center [197, 325] width 113 height 31
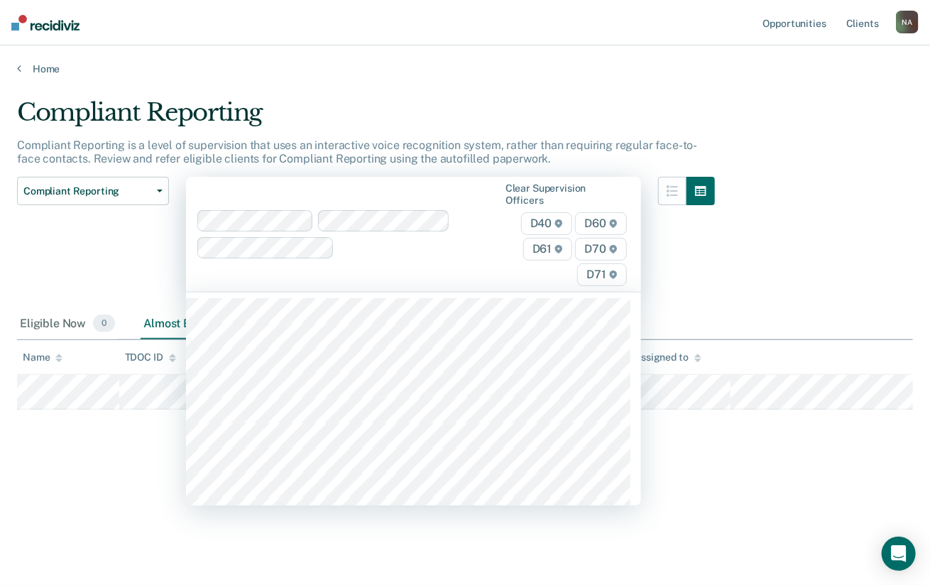
click at [605, 221] on span "D60" at bounding box center [600, 223] width 51 height 23
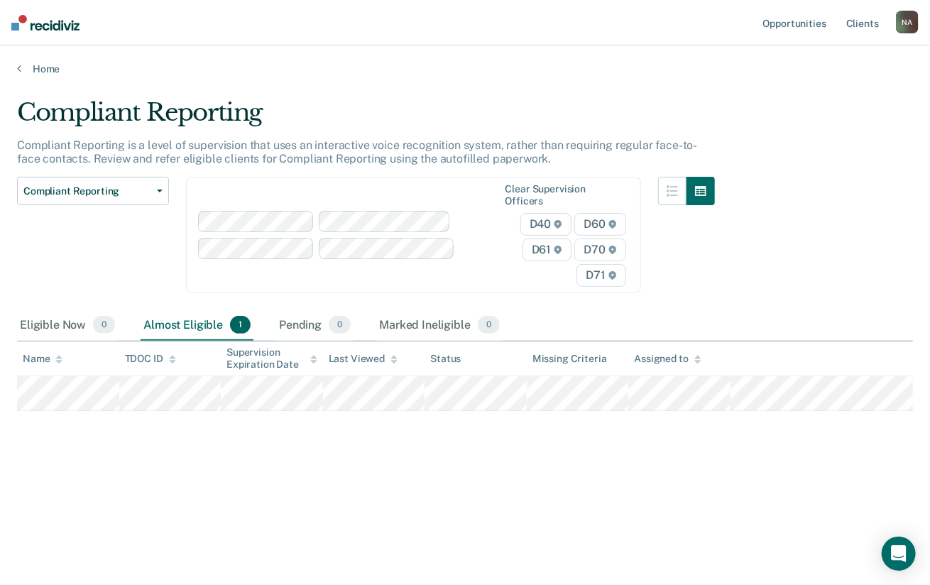
click at [603, 215] on span "D60" at bounding box center [599, 224] width 51 height 23
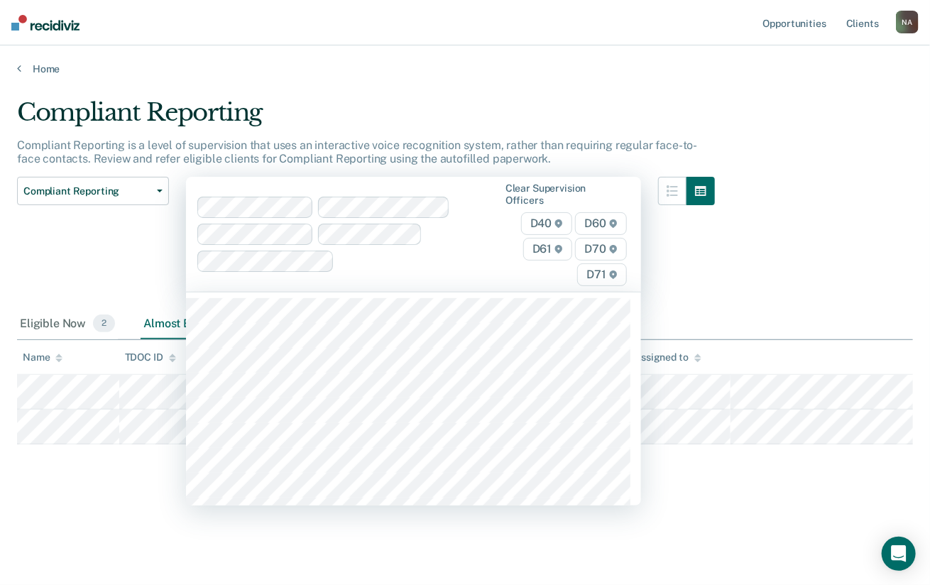
click at [598, 221] on span "D60" at bounding box center [600, 223] width 51 height 23
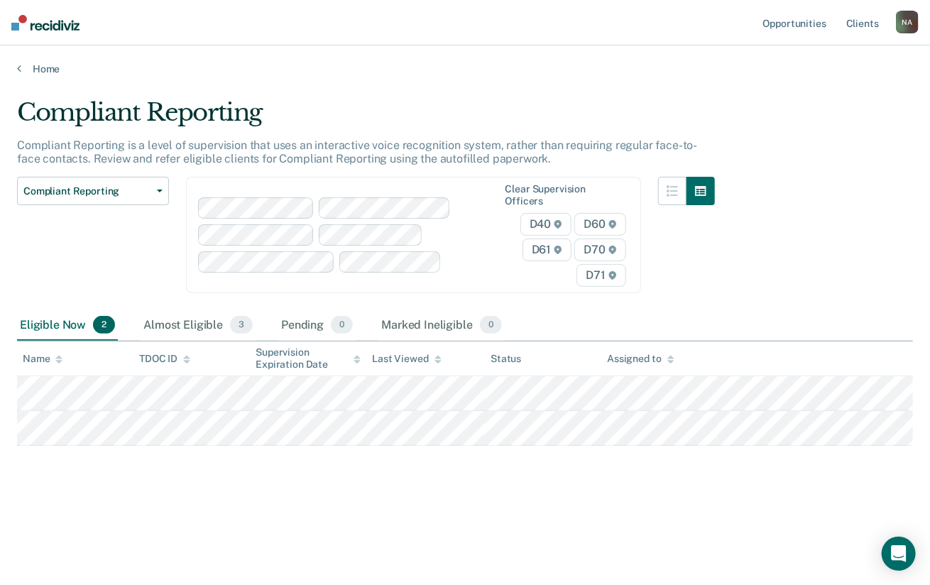
click at [656, 353] on div "Assigned to" at bounding box center [640, 359] width 67 height 12
click at [667, 358] on icon at bounding box center [670, 359] width 7 height 9
click at [603, 229] on span "D60" at bounding box center [599, 224] width 51 height 23
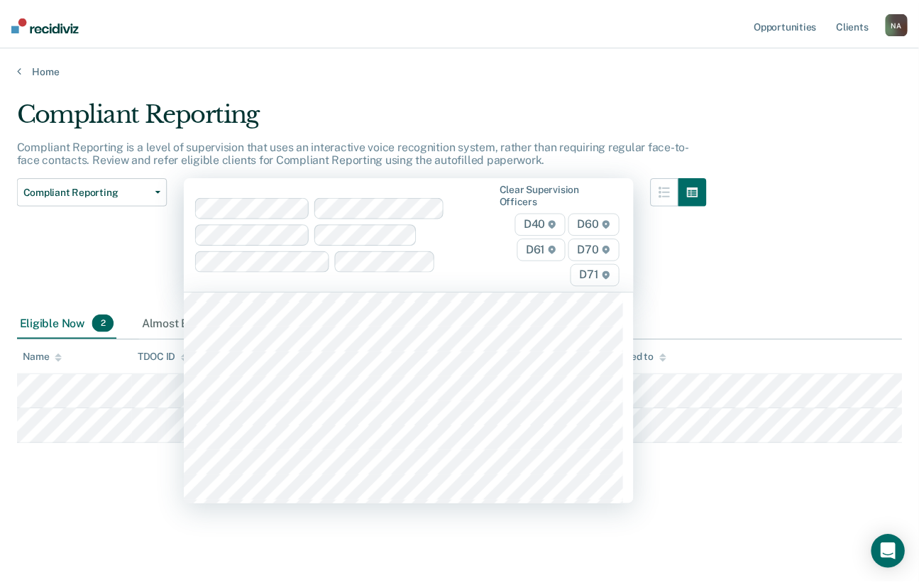
scroll to position [142, 0]
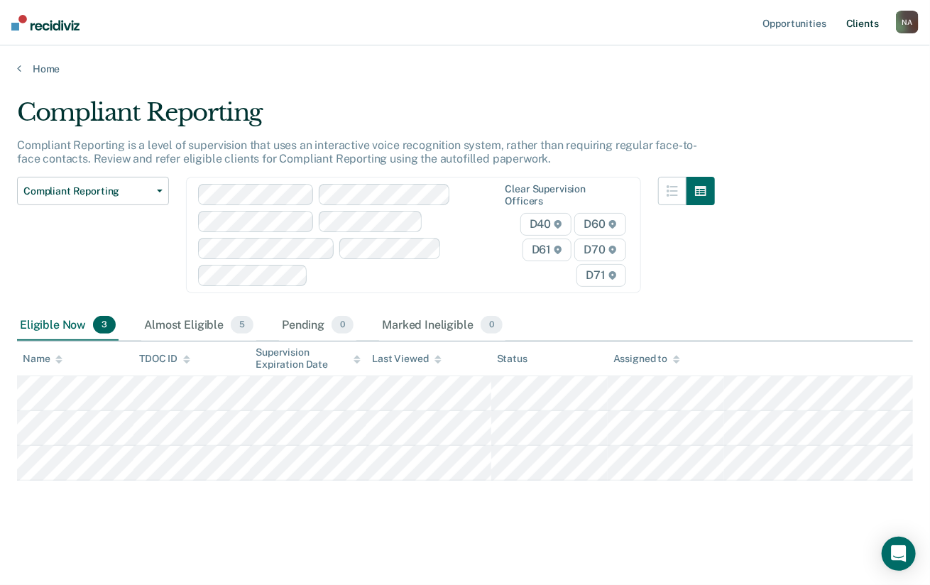
click at [865, 25] on link "Client s" at bounding box center [862, 22] width 38 height 45
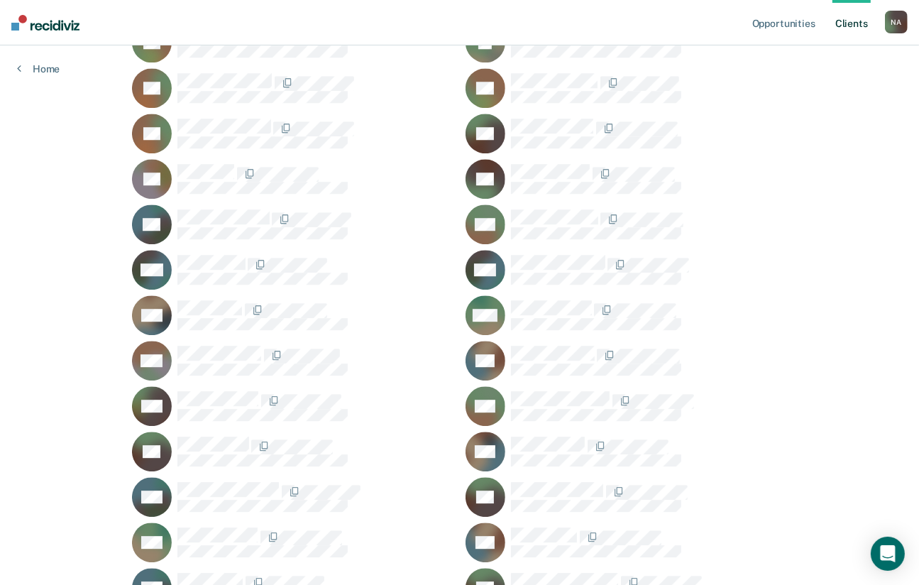
scroll to position [7950, 0]
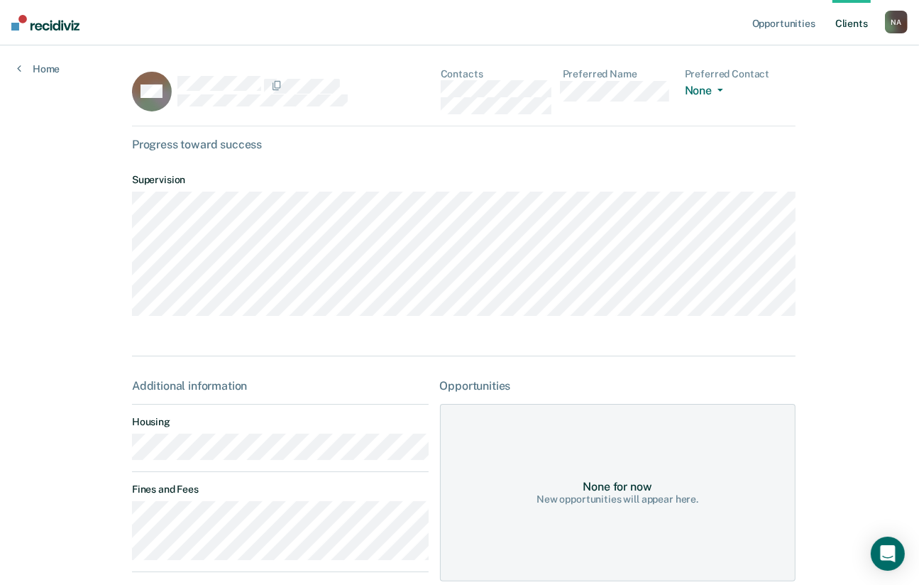
click at [893, 23] on div "N A" at bounding box center [896, 22] width 23 height 23
click at [809, 58] on link "Profile" at bounding box center [839, 58] width 114 height 12
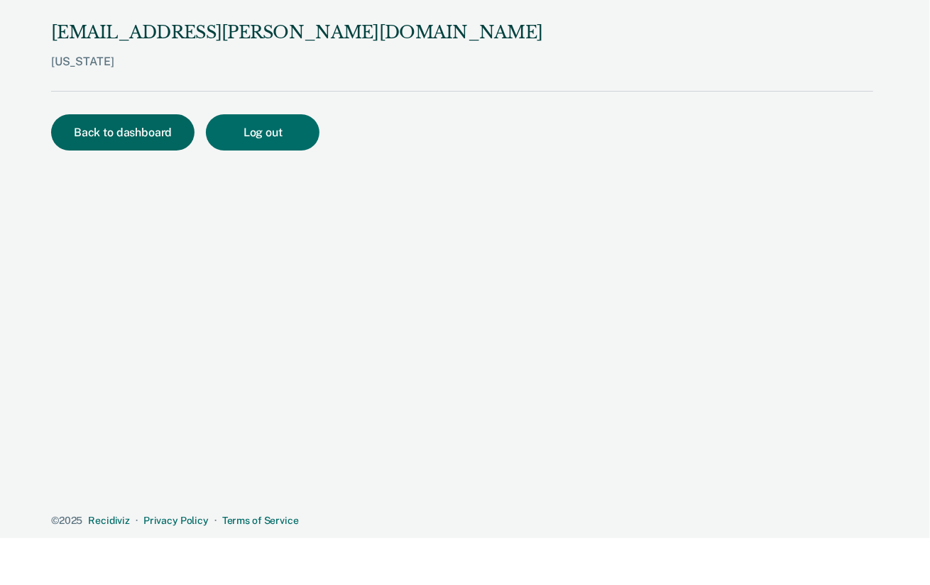
click at [150, 130] on button "Back to dashboard" at bounding box center [122, 132] width 143 height 36
